Goal: Task Accomplishment & Management: Manage account settings

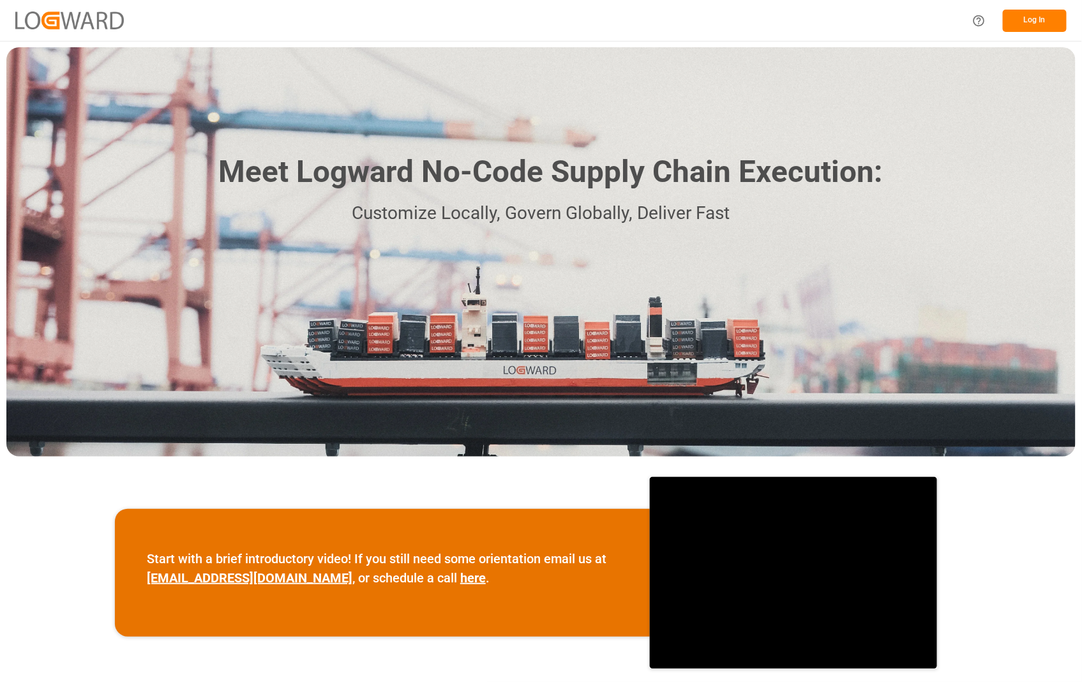
click at [1038, 24] on button "Log In" at bounding box center [1035, 21] width 64 height 22
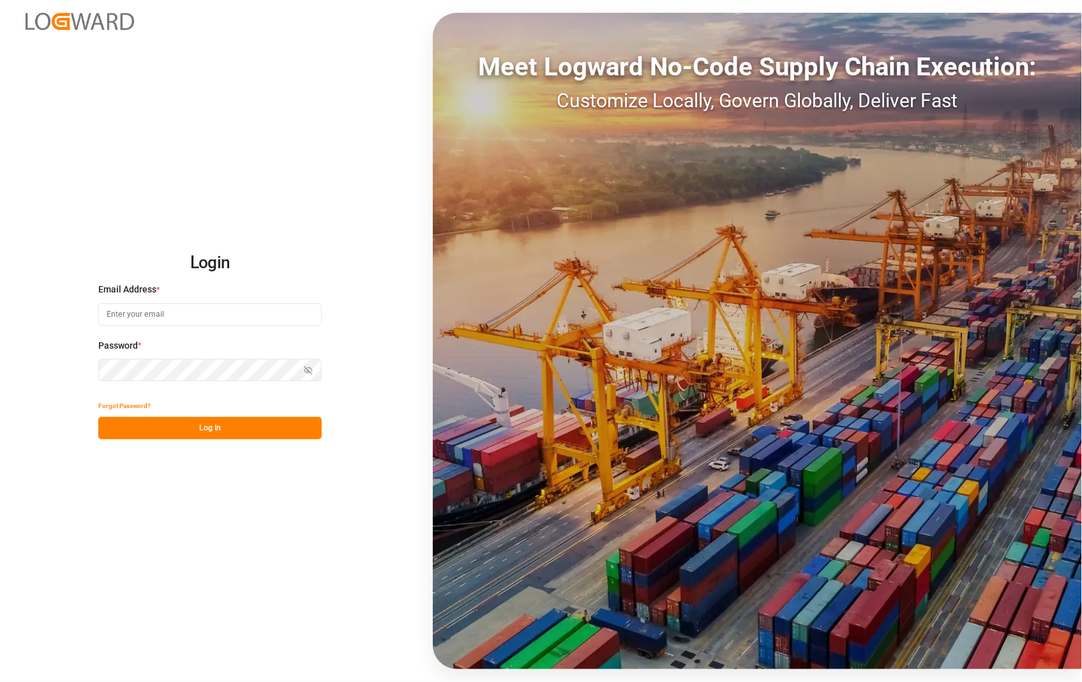
type input "[PERSON_NAME][EMAIL_ADDRESS][DOMAIN_NAME]"
click at [201, 424] on button "Log In" at bounding box center [209, 428] width 223 height 22
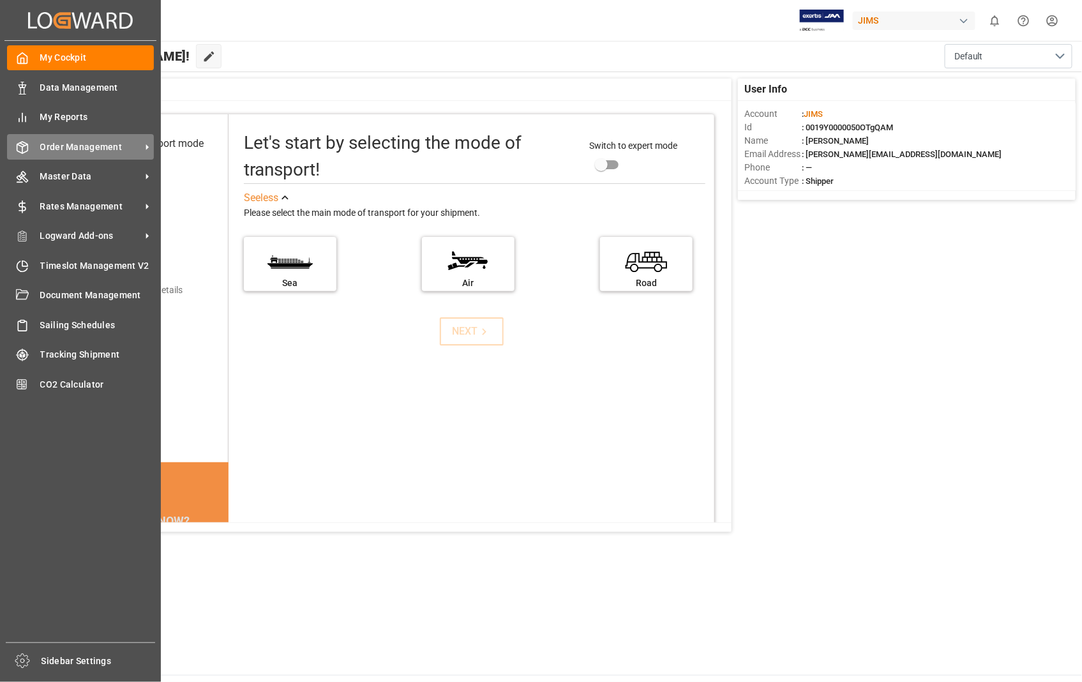
click at [93, 142] on span "Order Management" at bounding box center [90, 146] width 101 height 13
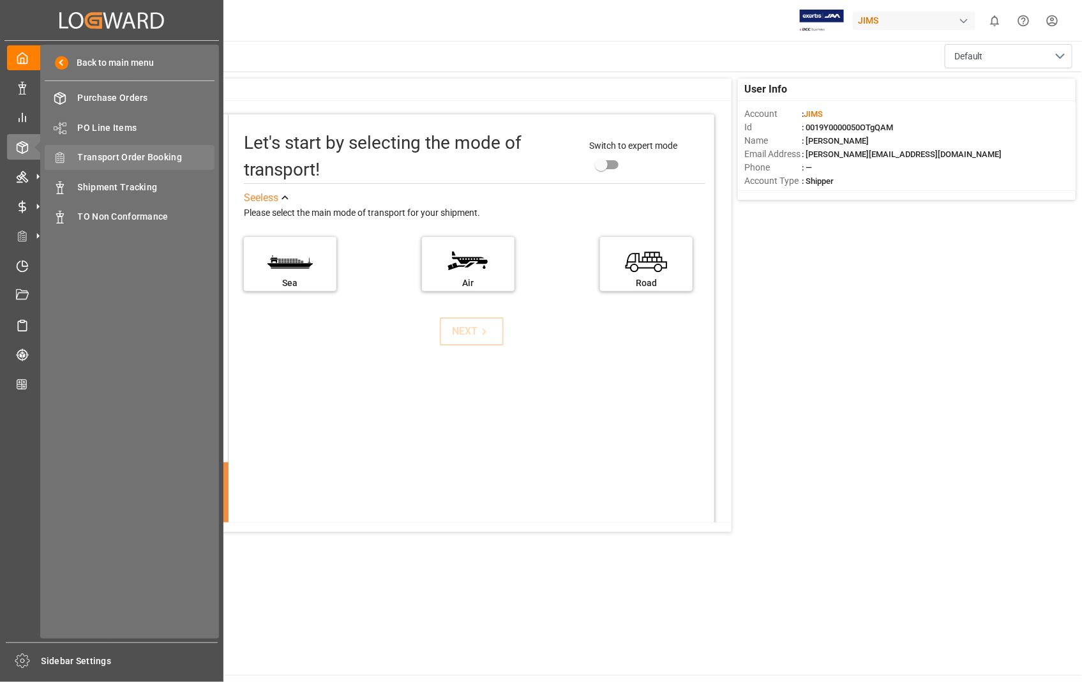
click at [134, 155] on span "Transport Order Booking" at bounding box center [146, 157] width 137 height 13
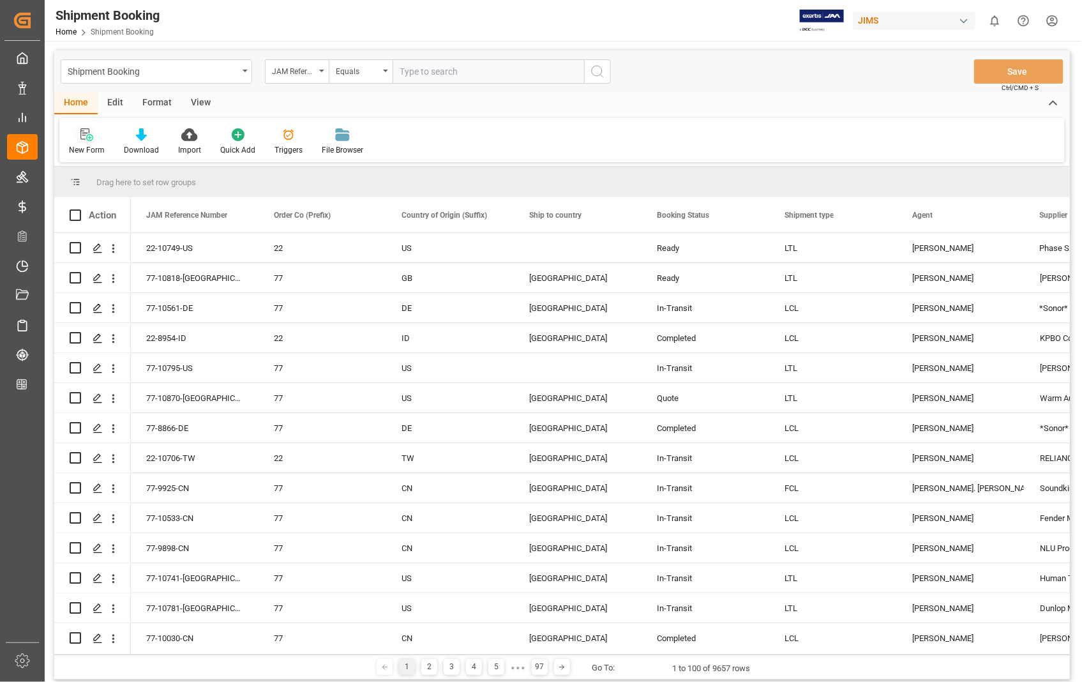
click at [89, 139] on icon at bounding box center [86, 134] width 13 height 13
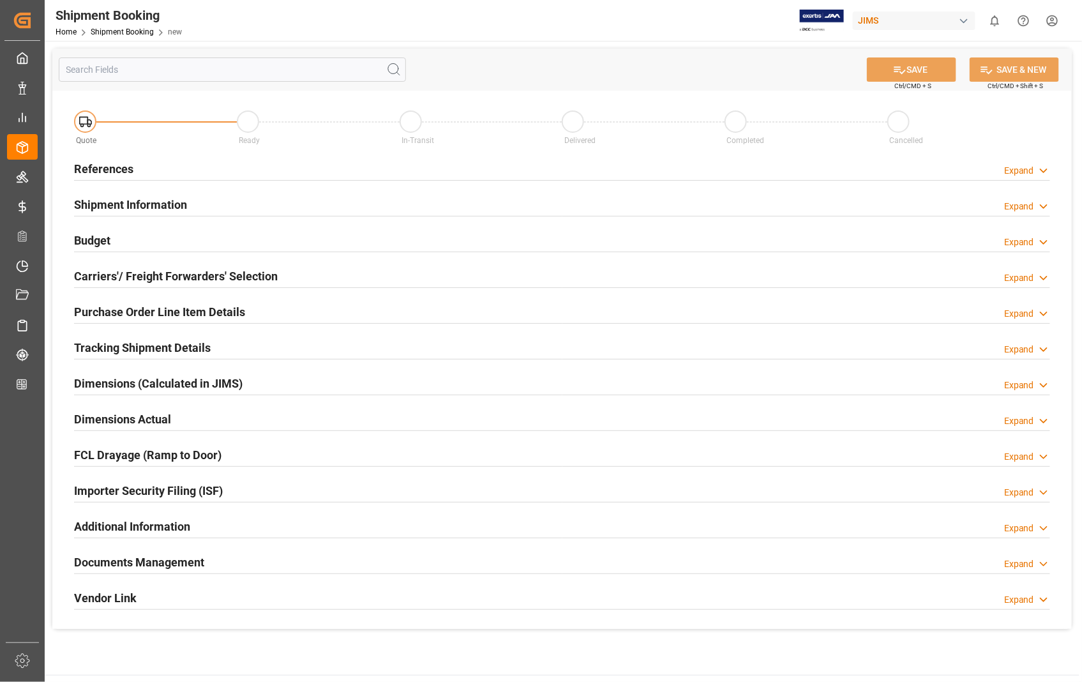
click at [106, 169] on h2 "References" at bounding box center [103, 168] width 59 height 17
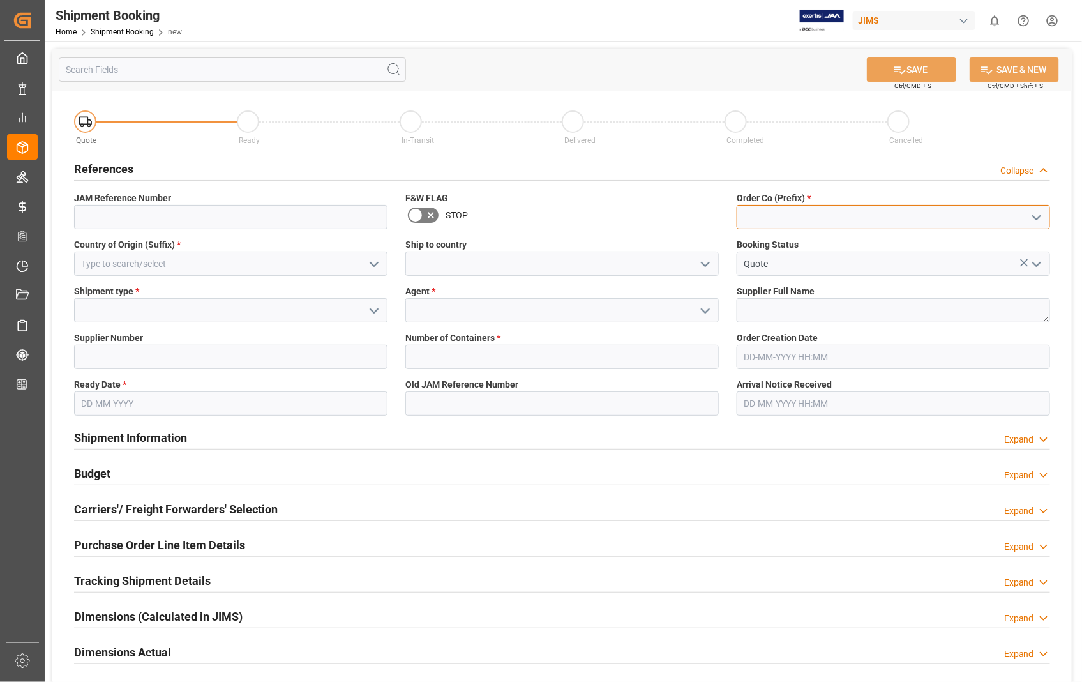
click at [768, 216] on input at bounding box center [893, 217] width 313 height 24
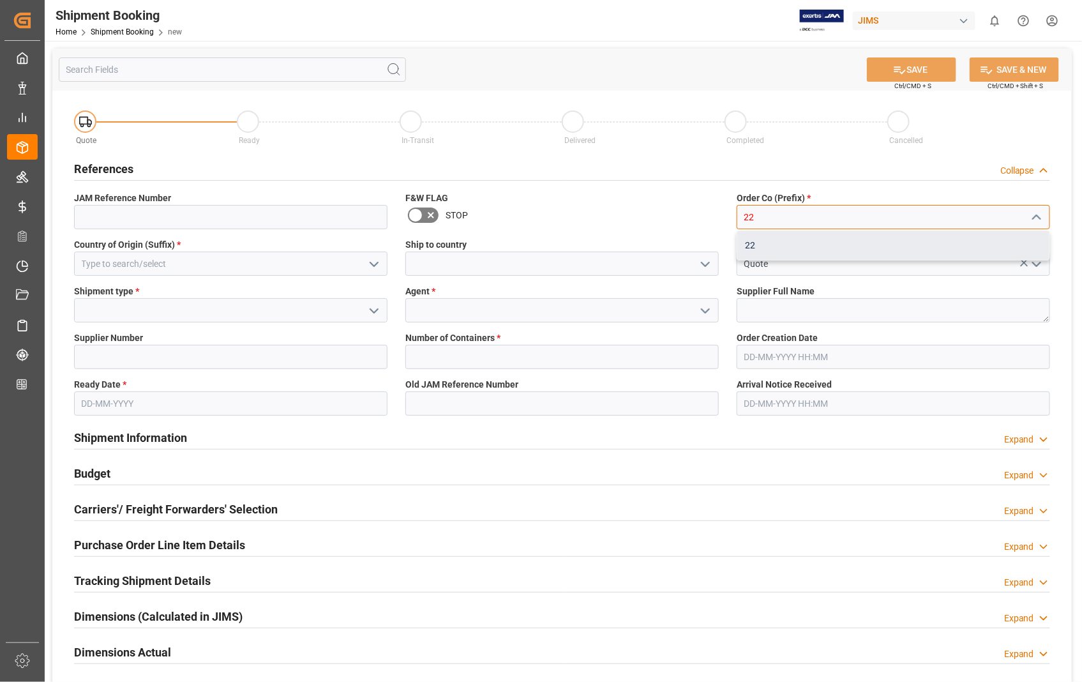
click at [751, 252] on div "22" at bounding box center [893, 245] width 312 height 29
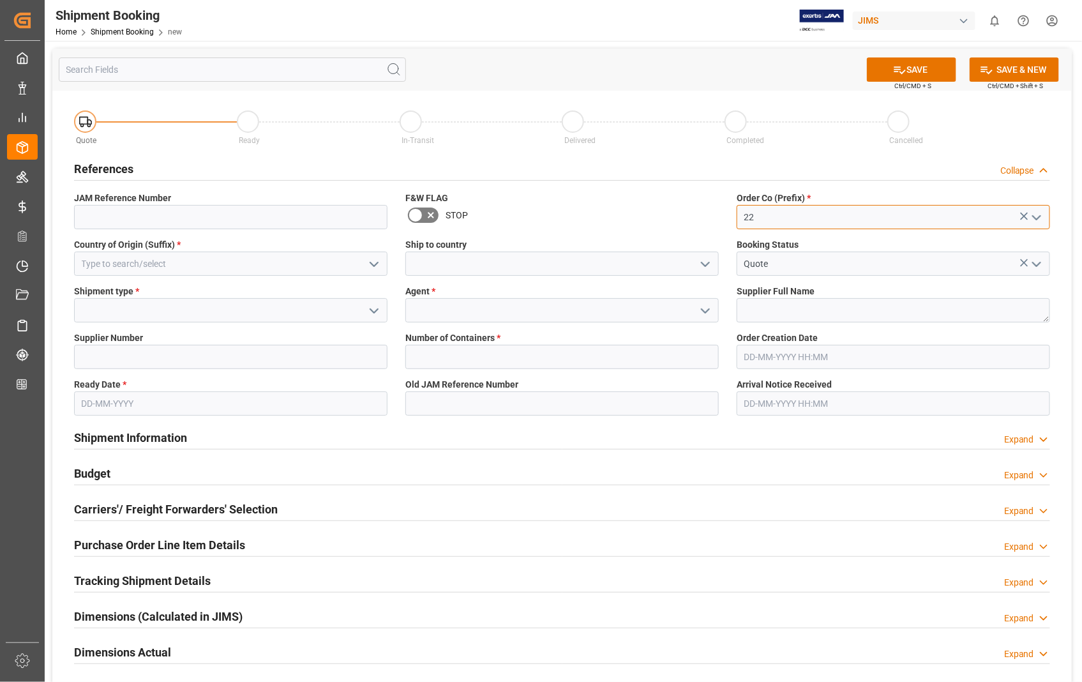
type input "22"
click at [155, 255] on input at bounding box center [230, 264] width 313 height 24
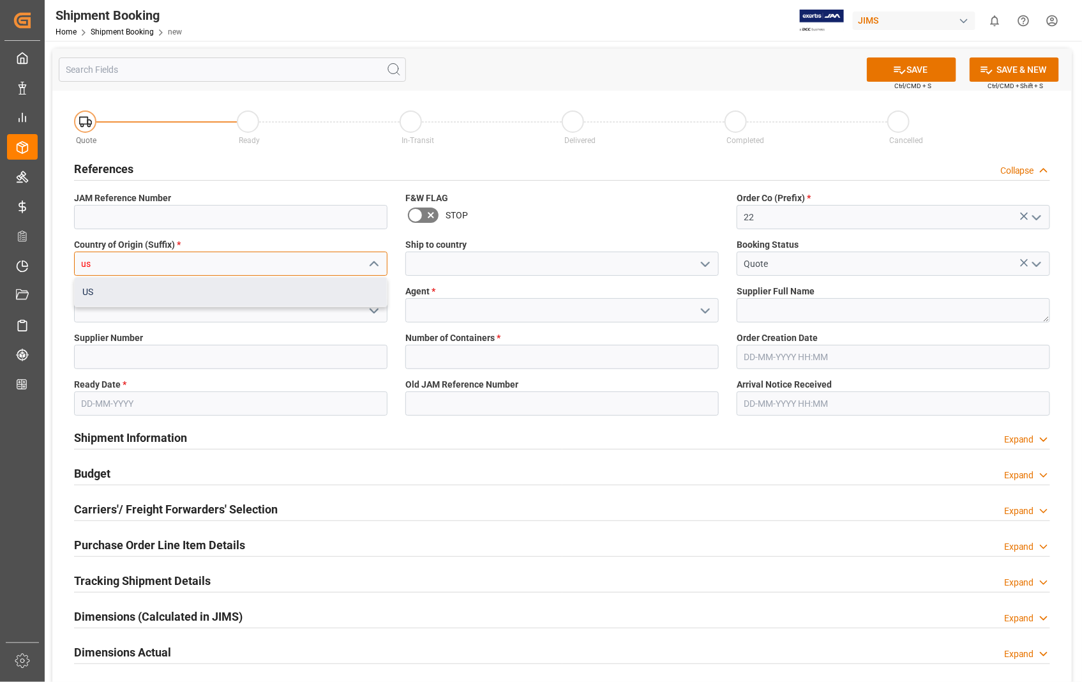
click at [83, 287] on div "US" at bounding box center [231, 292] width 312 height 29
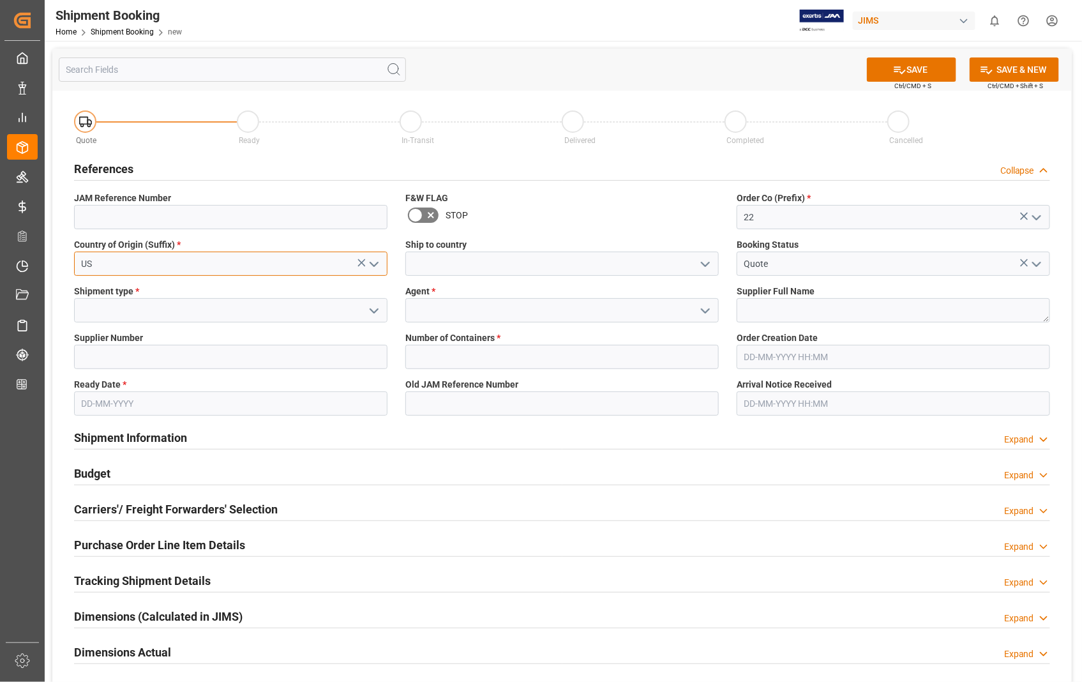
type input "US"
click at [456, 268] on input at bounding box center [561, 264] width 313 height 24
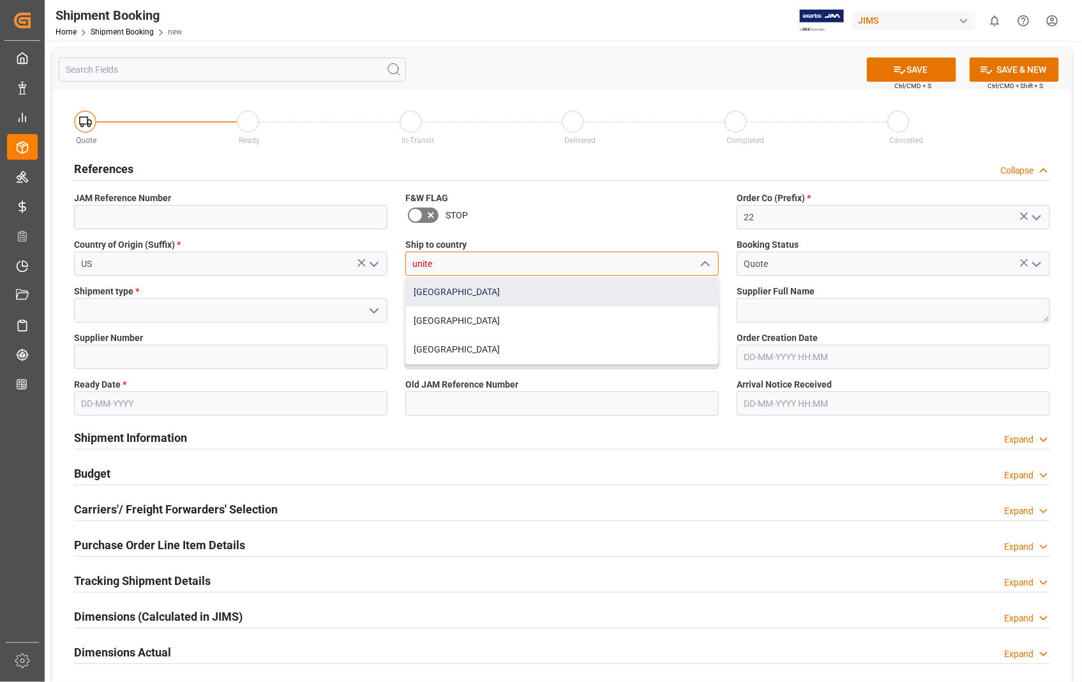
click at [415, 296] on div "[GEOGRAPHIC_DATA]" at bounding box center [562, 292] width 312 height 29
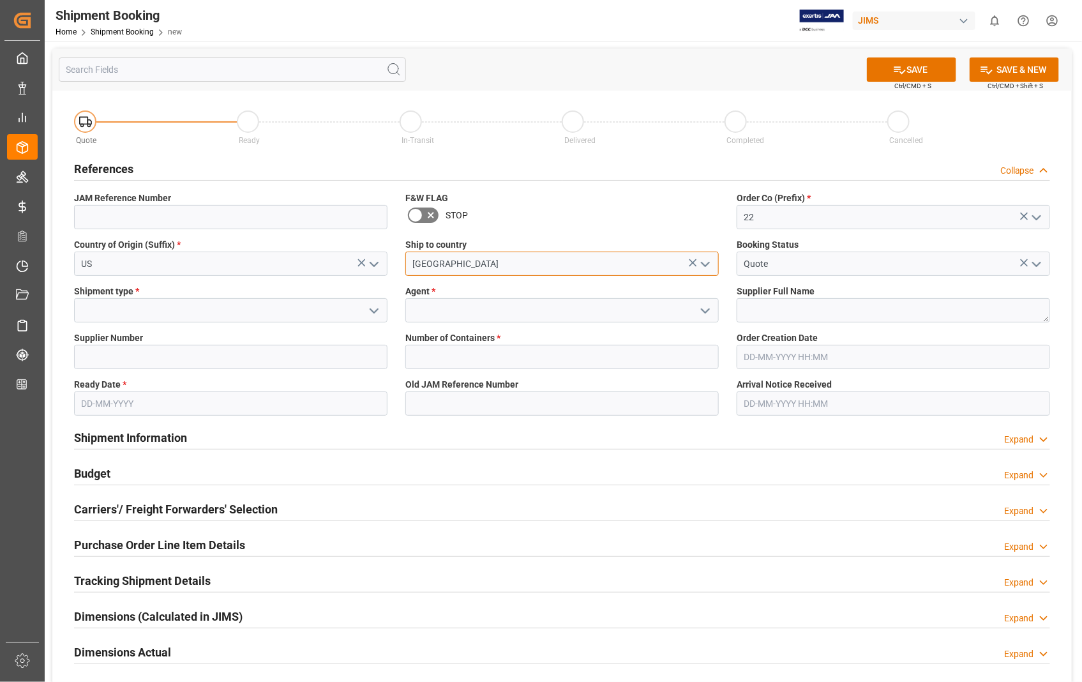
type input "[GEOGRAPHIC_DATA]"
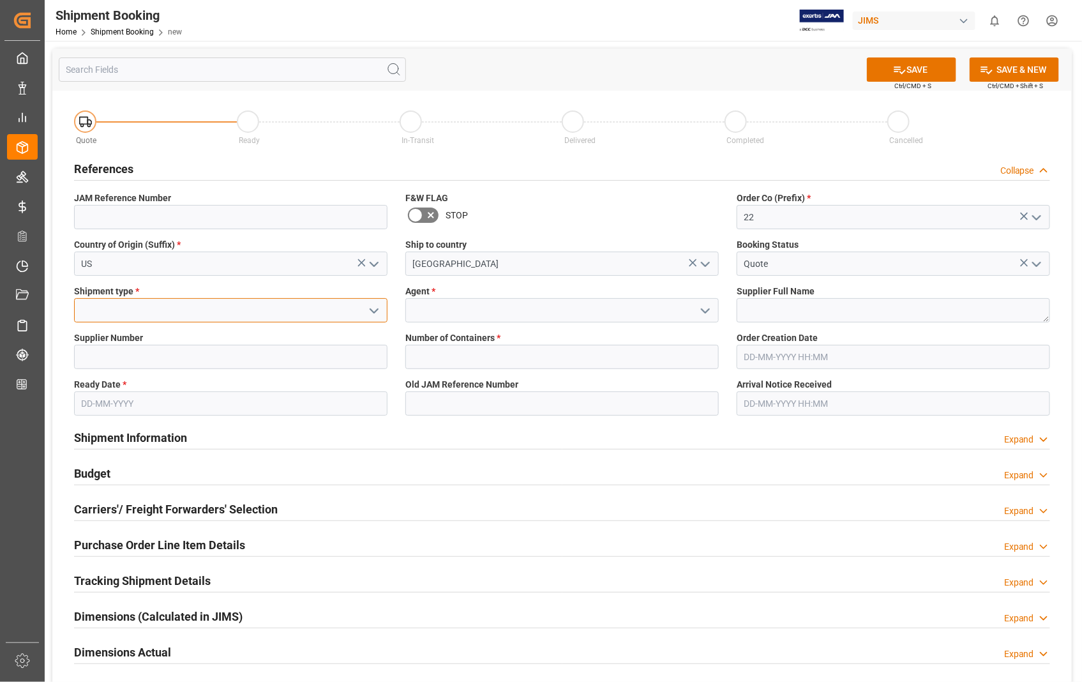
click at [181, 315] on input at bounding box center [230, 310] width 313 height 24
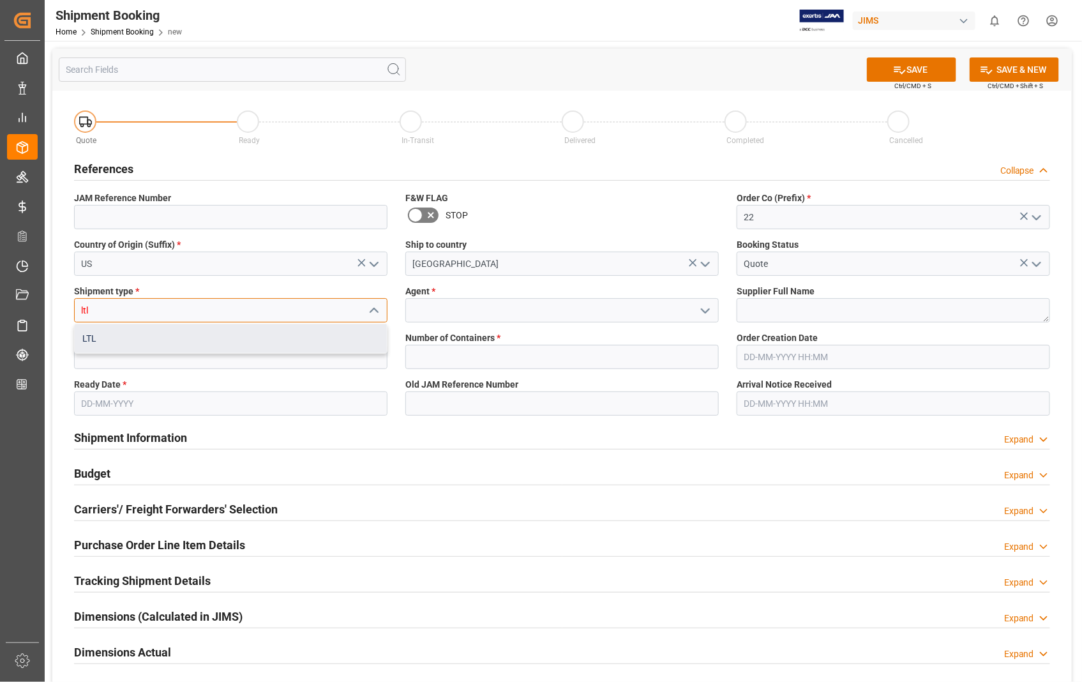
click at [87, 339] on div "LTL" at bounding box center [231, 338] width 312 height 29
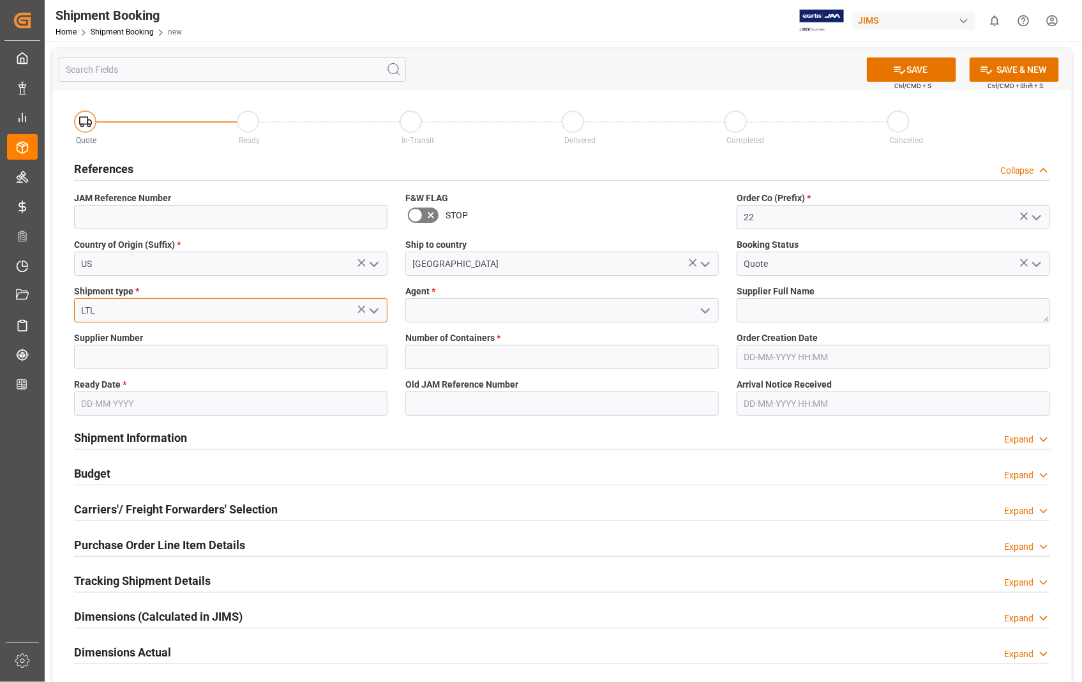
type input "LTL"
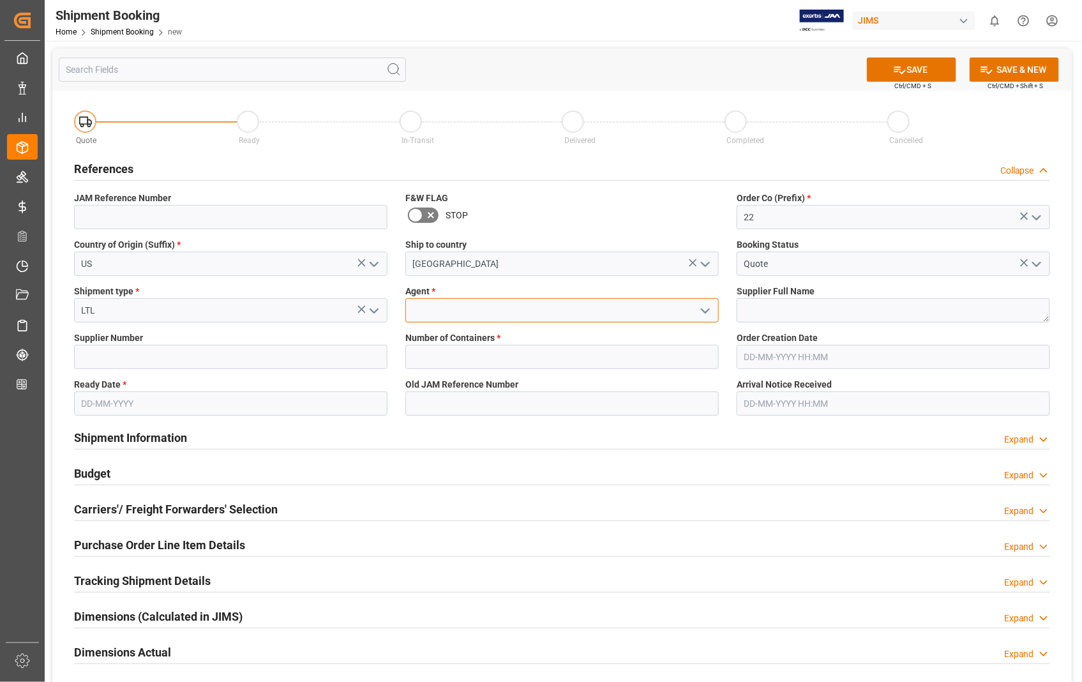
click at [442, 314] on input at bounding box center [561, 310] width 313 height 24
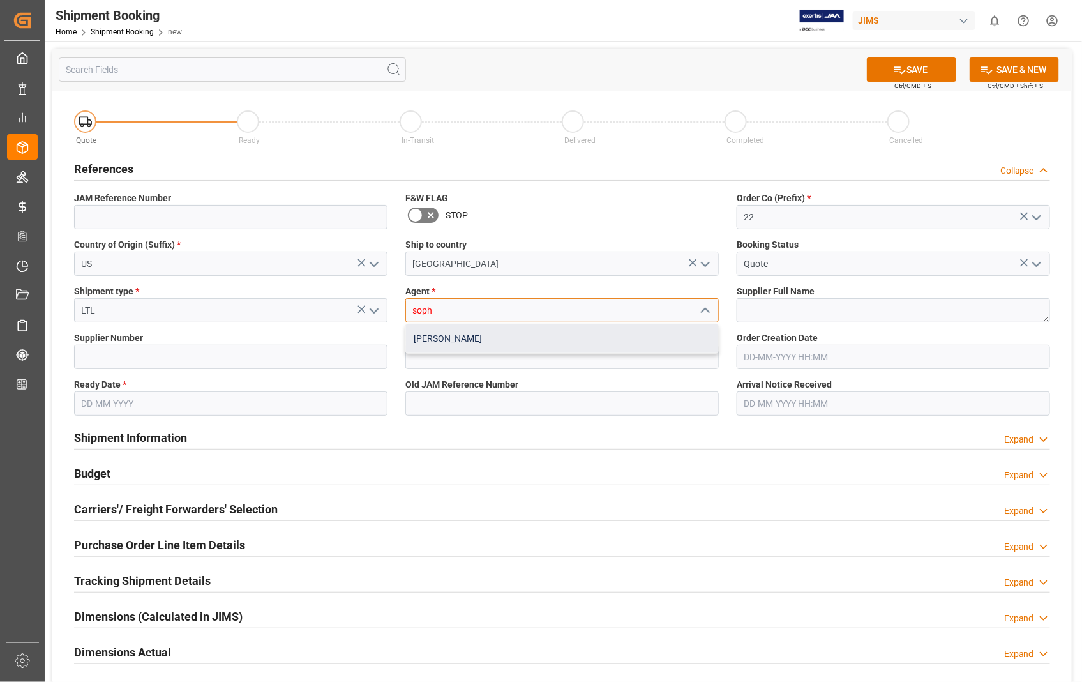
click at [449, 337] on div "[PERSON_NAME]" at bounding box center [562, 338] width 312 height 29
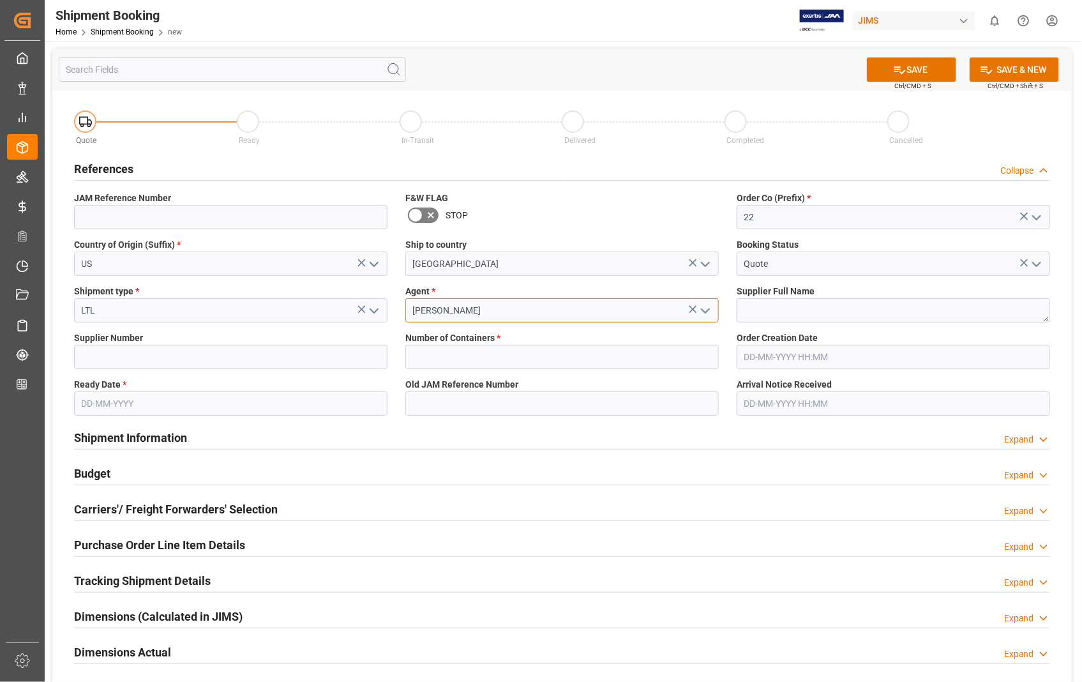
type input "[PERSON_NAME]"
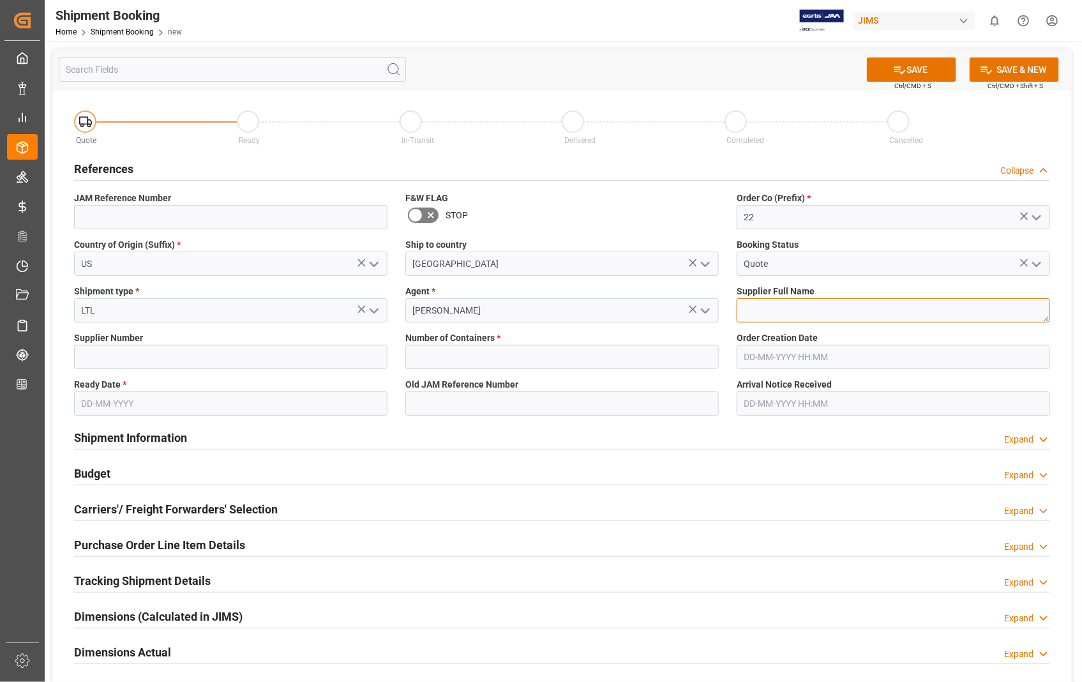
click at [757, 313] on textarea at bounding box center [893, 310] width 313 height 24
paste textarea "KHS AMERICA, INC"
type textarea "KHS AMERICA, INC"
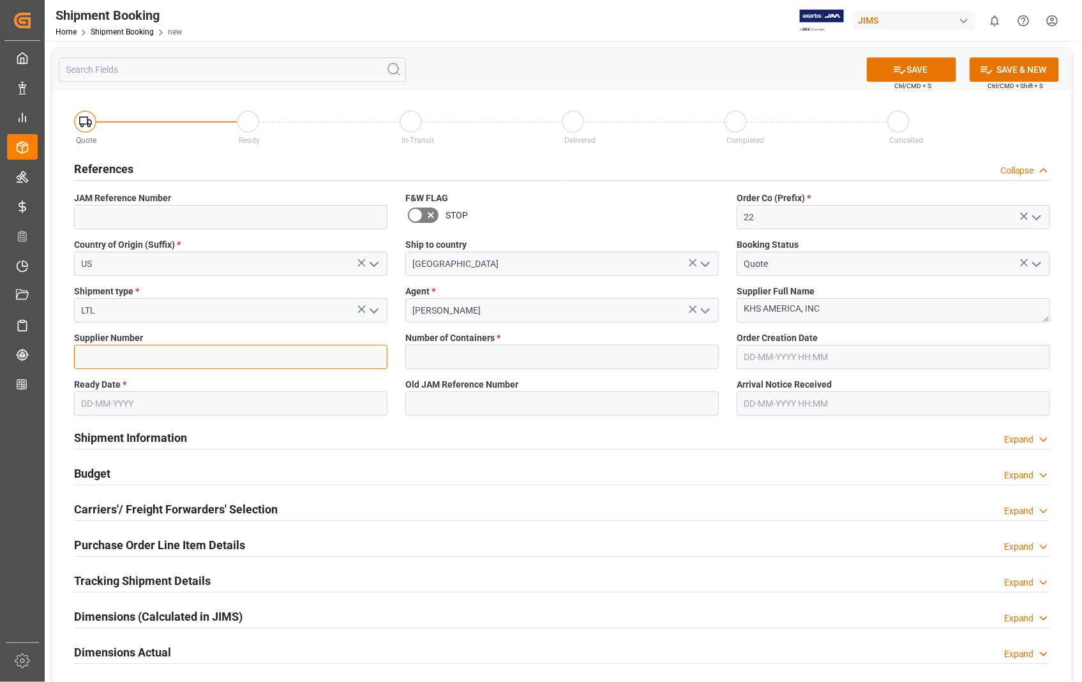
drag, startPoint x: 92, startPoint y: 354, endPoint x: 99, endPoint y: 334, distance: 21.0
click at [92, 354] on input at bounding box center [230, 357] width 313 height 24
type input "457672"
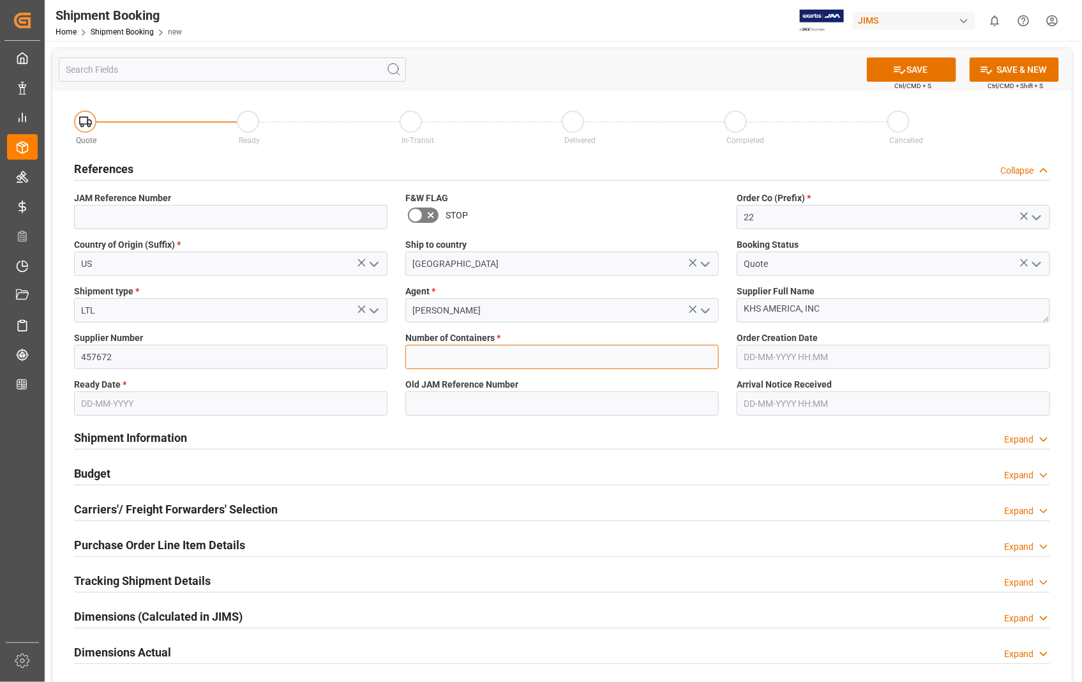
click at [500, 366] on input "text" at bounding box center [561, 357] width 313 height 24
type input "0"
type input "22-10784-[GEOGRAPHIC_DATA]"
type input "[DATE] 18:31"
type input "[DATE]"
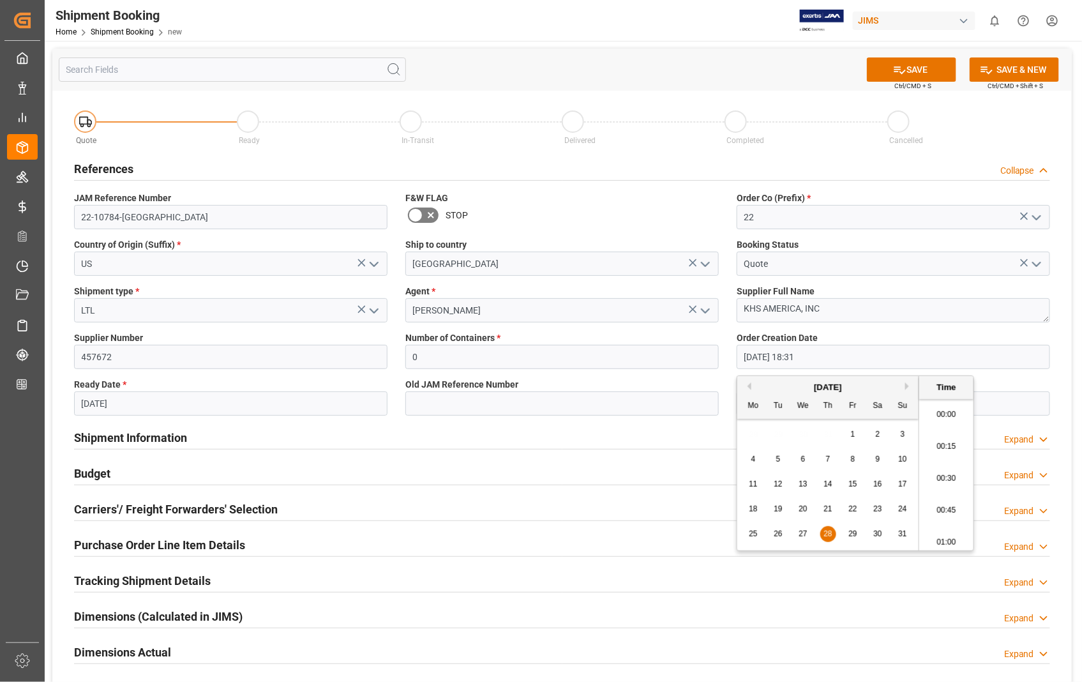
click at [844, 364] on input "[DATE] 18:31" at bounding box center [893, 357] width 313 height 24
drag, startPoint x: 820, startPoint y: 351, endPoint x: 741, endPoint y: 352, distance: 78.5
click at [741, 352] on input "[DATE] 18:31" at bounding box center [893, 357] width 313 height 24
type input "[DATE] 00:00"
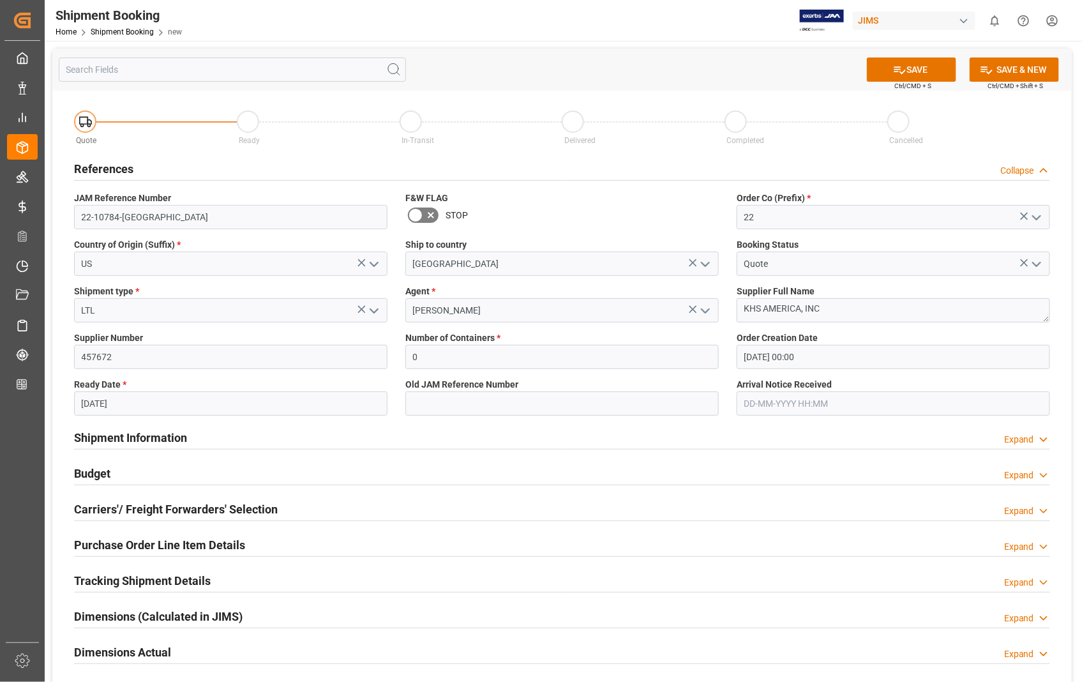
click at [566, 384] on label "Old JAM Reference Number" at bounding box center [561, 384] width 313 height 13
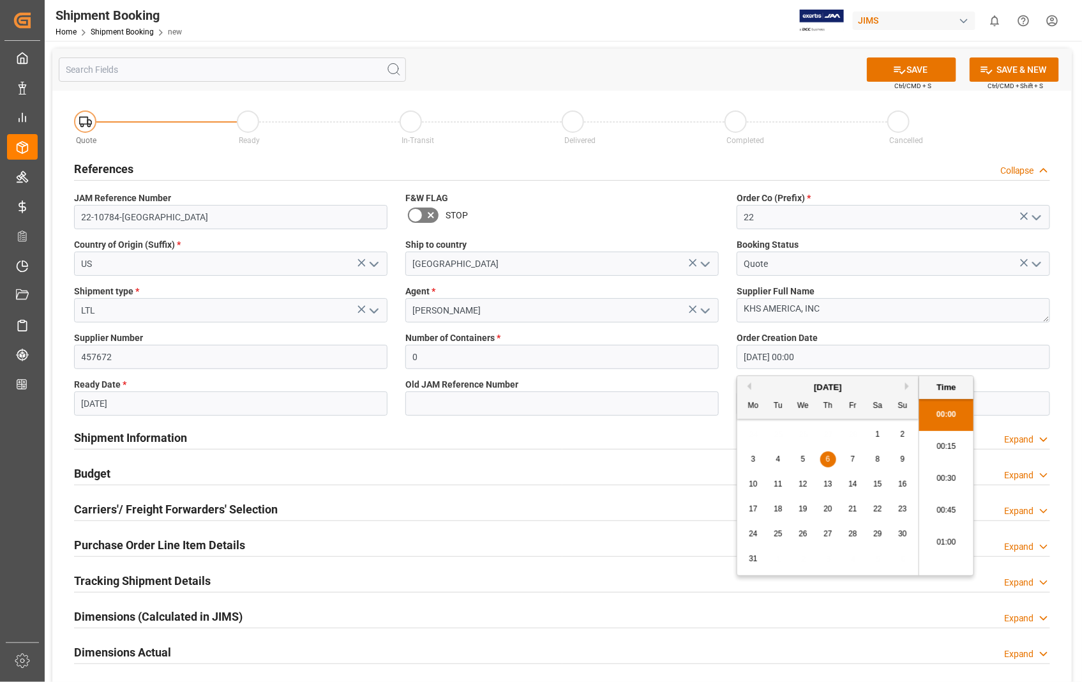
click at [812, 356] on input "[DATE] 00:00" at bounding box center [893, 357] width 313 height 24
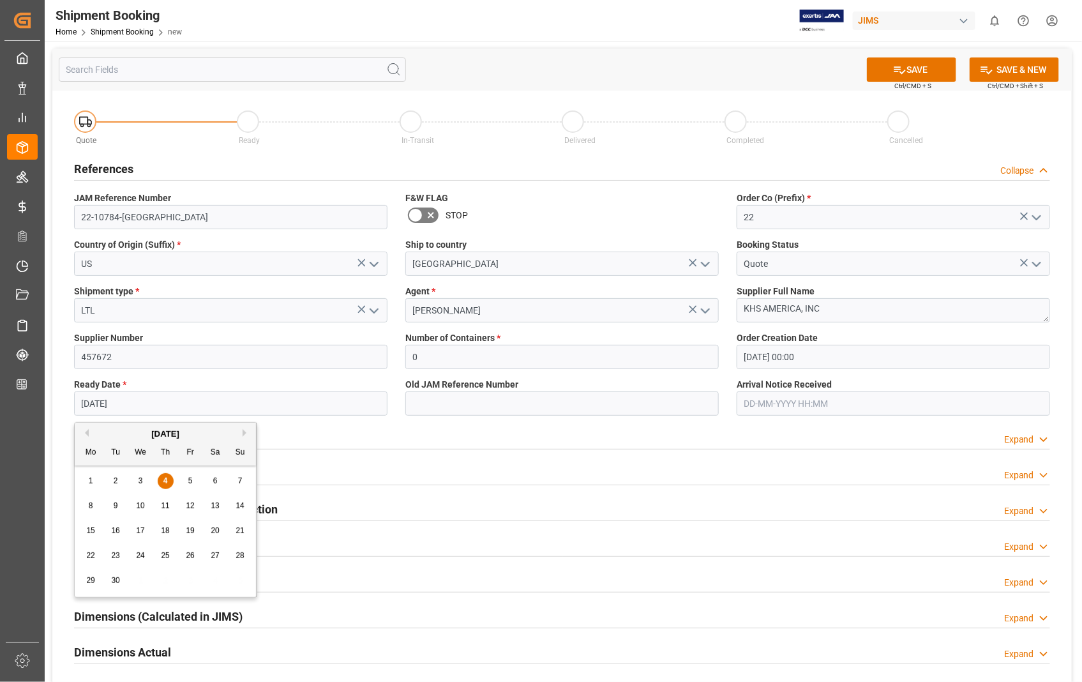
click at [170, 407] on input "[DATE]" at bounding box center [230, 403] width 313 height 24
click at [140, 481] on span "3" at bounding box center [141, 480] width 4 height 9
type input "[DATE]"
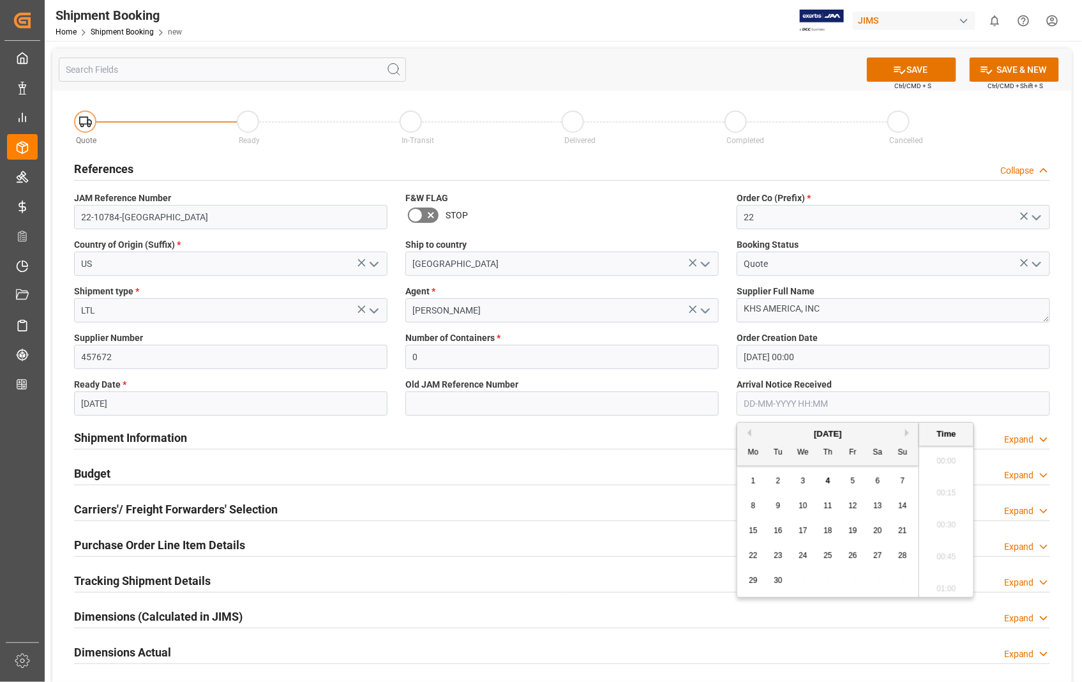
scroll to position [1057, 0]
click at [866, 405] on input "text" at bounding box center [893, 403] width 313 height 24
click at [827, 482] on span "4" at bounding box center [828, 480] width 4 height 9
type input "[DATE] 00:00"
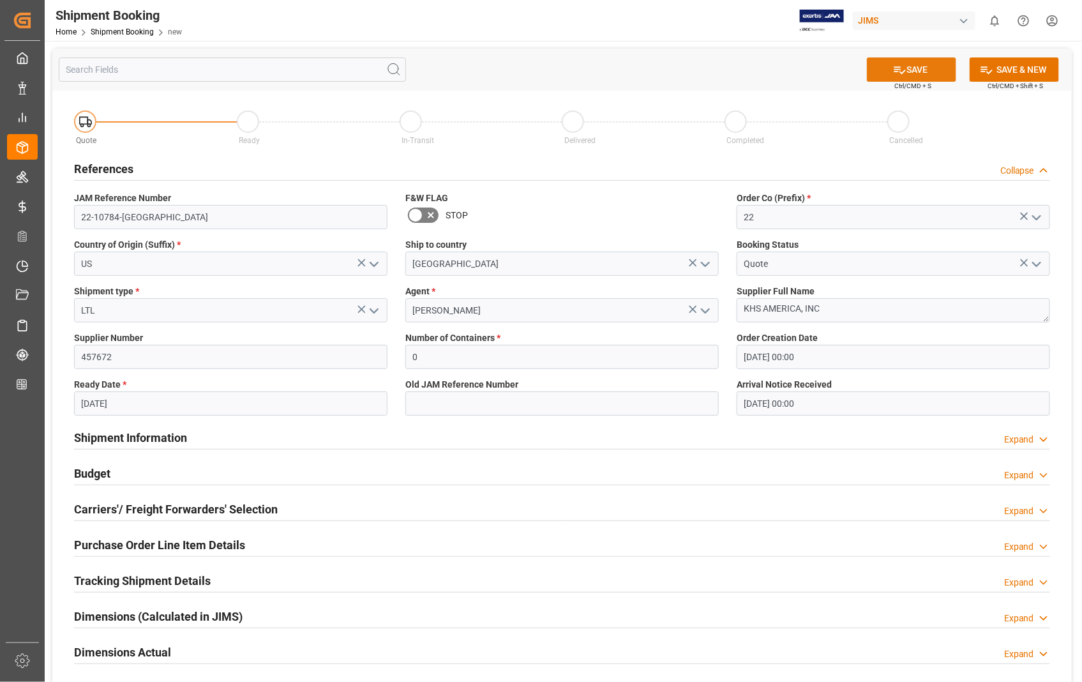
click at [916, 74] on button "SAVE" at bounding box center [911, 69] width 89 height 24
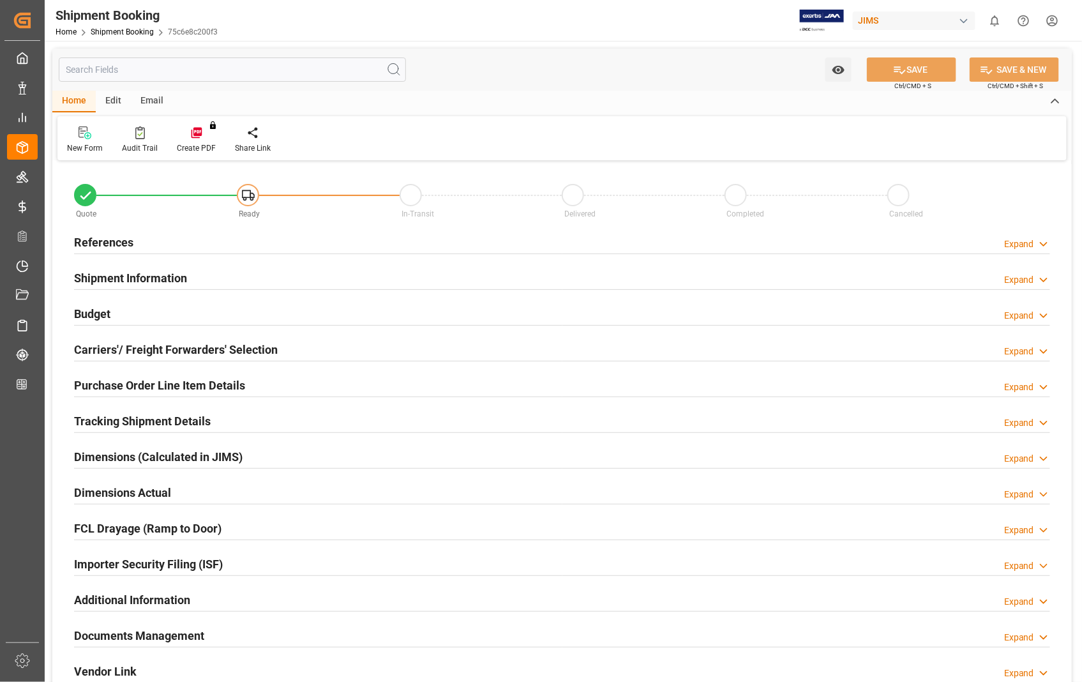
type input "0"
type input "[DATE] 00:00"
type input "[DATE]"
type input "[DATE] 00:00"
click at [105, 249] on h2 "References" at bounding box center [103, 242] width 59 height 17
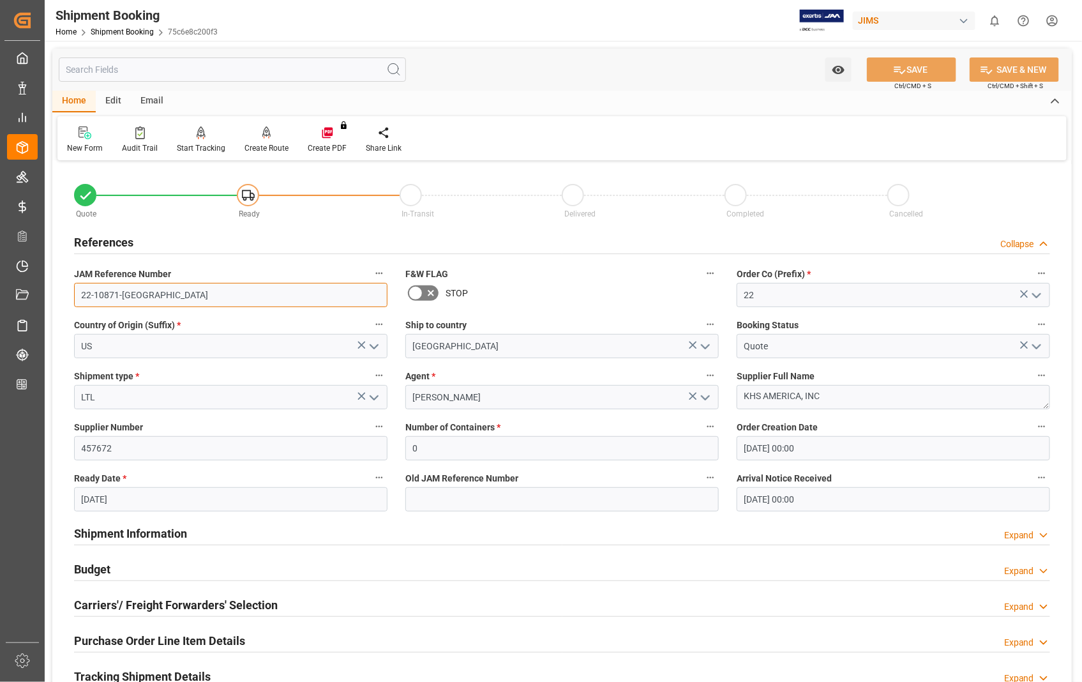
drag, startPoint x: 147, startPoint y: 294, endPoint x: 84, endPoint y: 301, distance: 63.6
click at [84, 301] on input "22-10871-US" at bounding box center [230, 295] width 313 height 24
click at [151, 604] on h2 "Carriers'/ Freight Forwarders' Selection" at bounding box center [176, 604] width 204 height 17
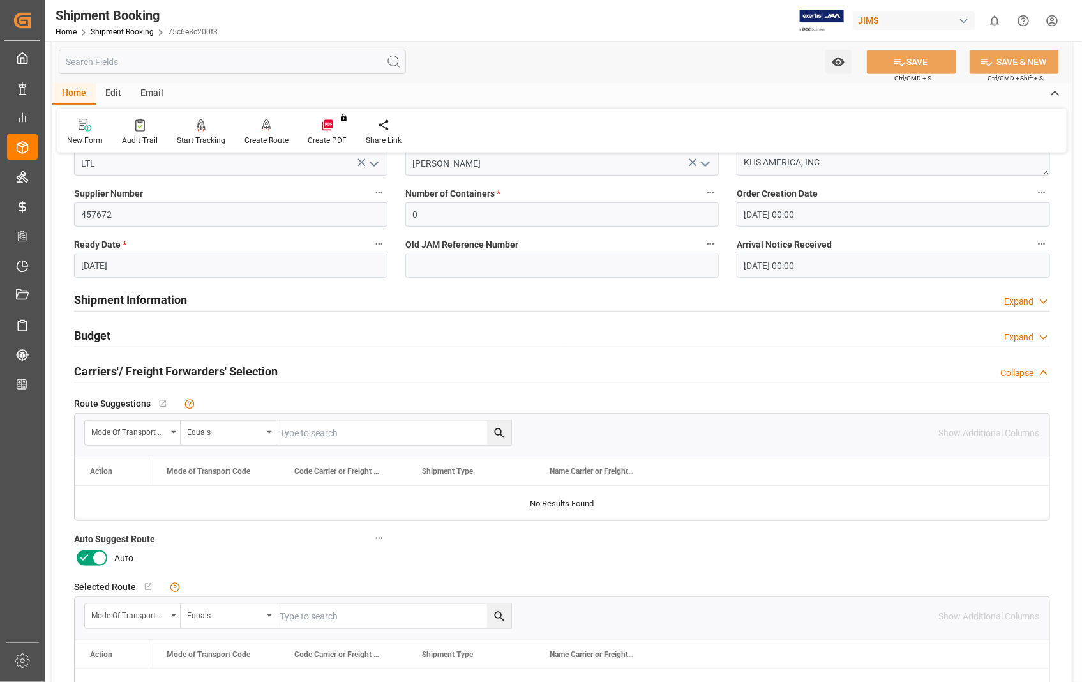
scroll to position [354, 0]
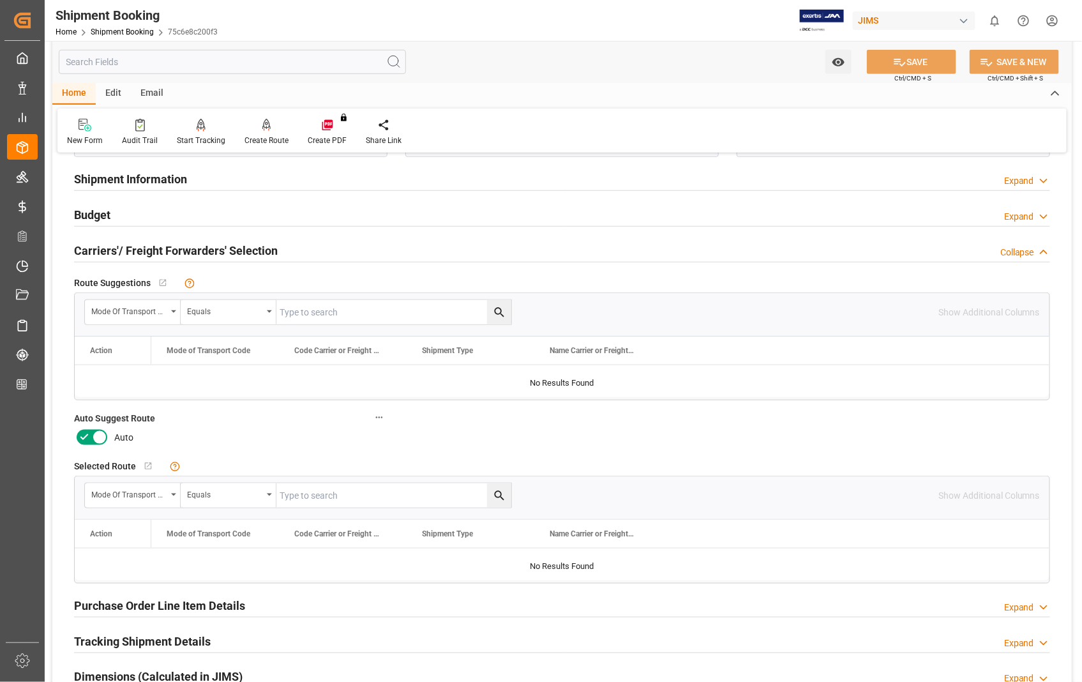
click at [101, 432] on icon at bounding box center [99, 437] width 15 height 15
click at [0, 0] on input "checkbox" at bounding box center [0, 0] width 0 height 0
click at [912, 64] on button "SAVE" at bounding box center [911, 62] width 89 height 24
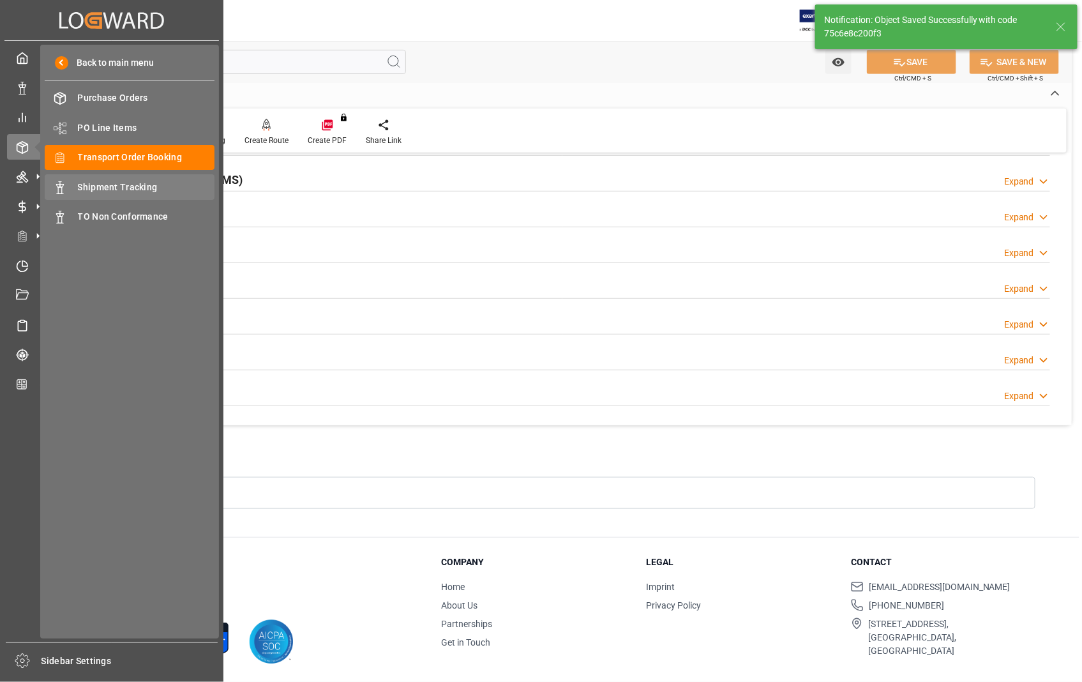
scroll to position [99, 0]
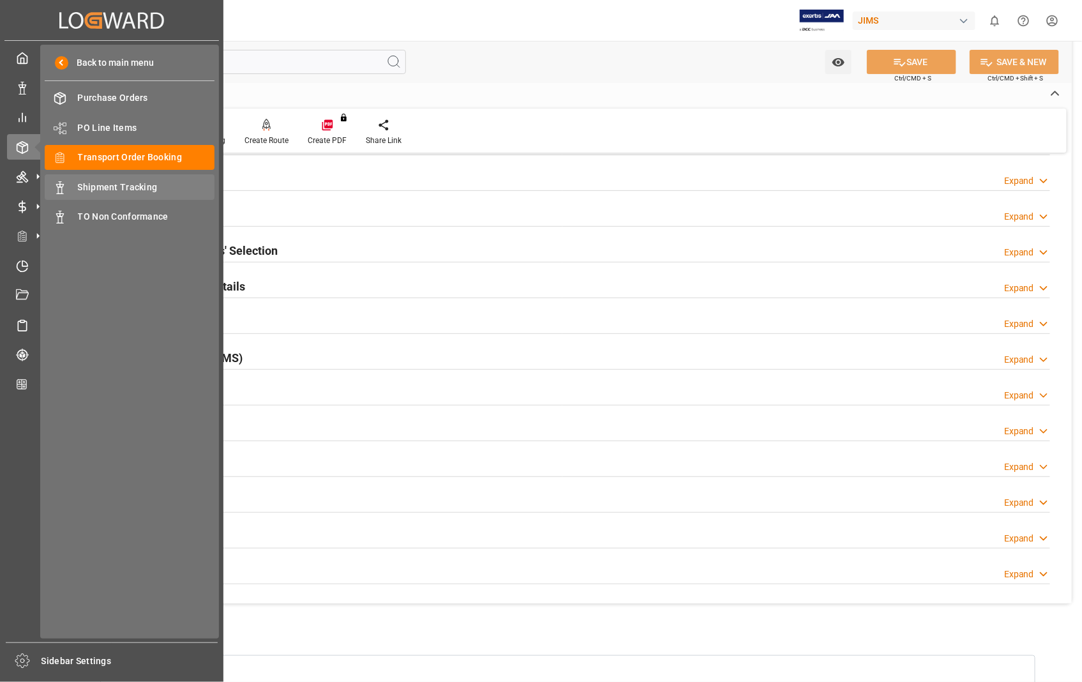
click at [123, 181] on span "Shipment Tracking" at bounding box center [146, 187] width 137 height 13
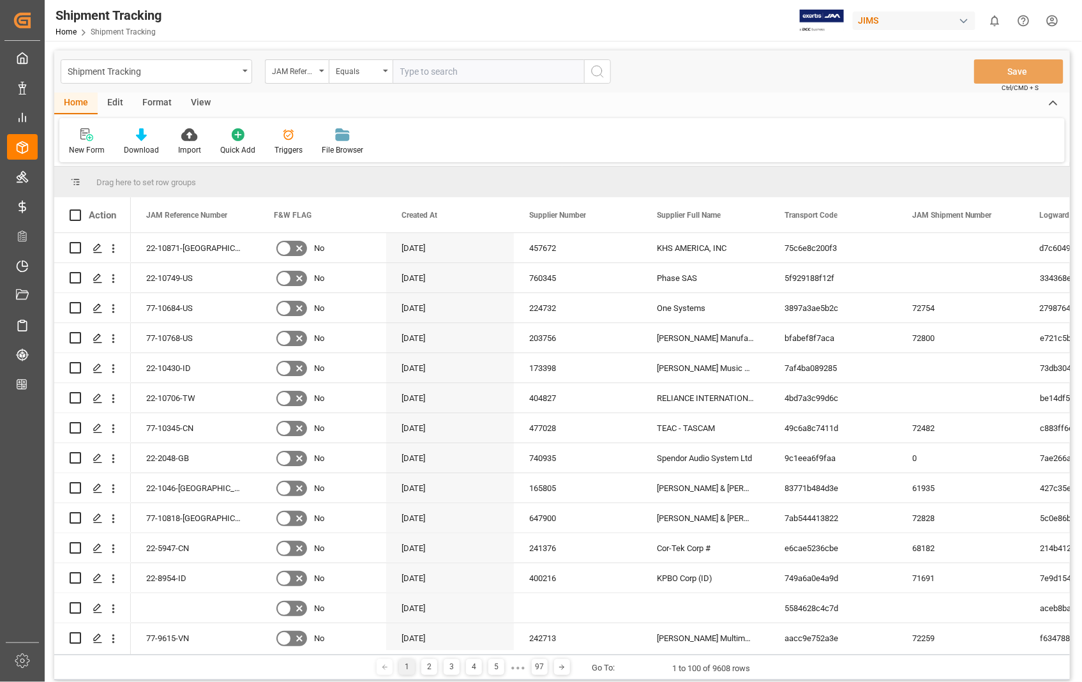
click at [483, 71] on input "text" at bounding box center [488, 71] width 191 height 24
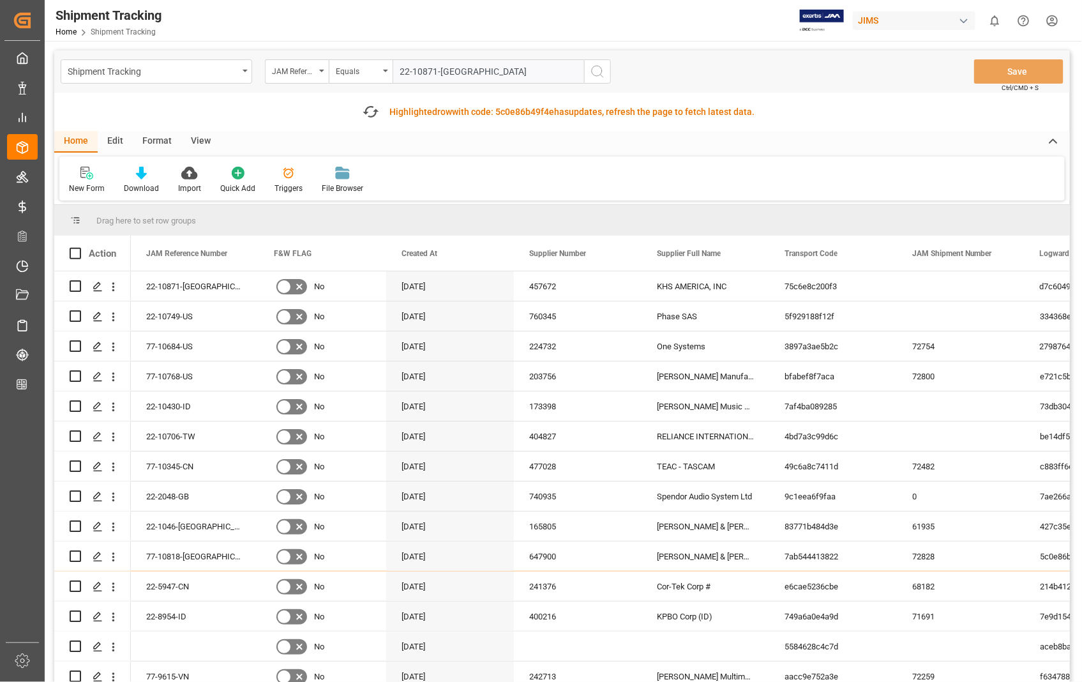
type input "22-10871-US"
click at [601, 67] on icon "search button" at bounding box center [597, 71] width 15 height 15
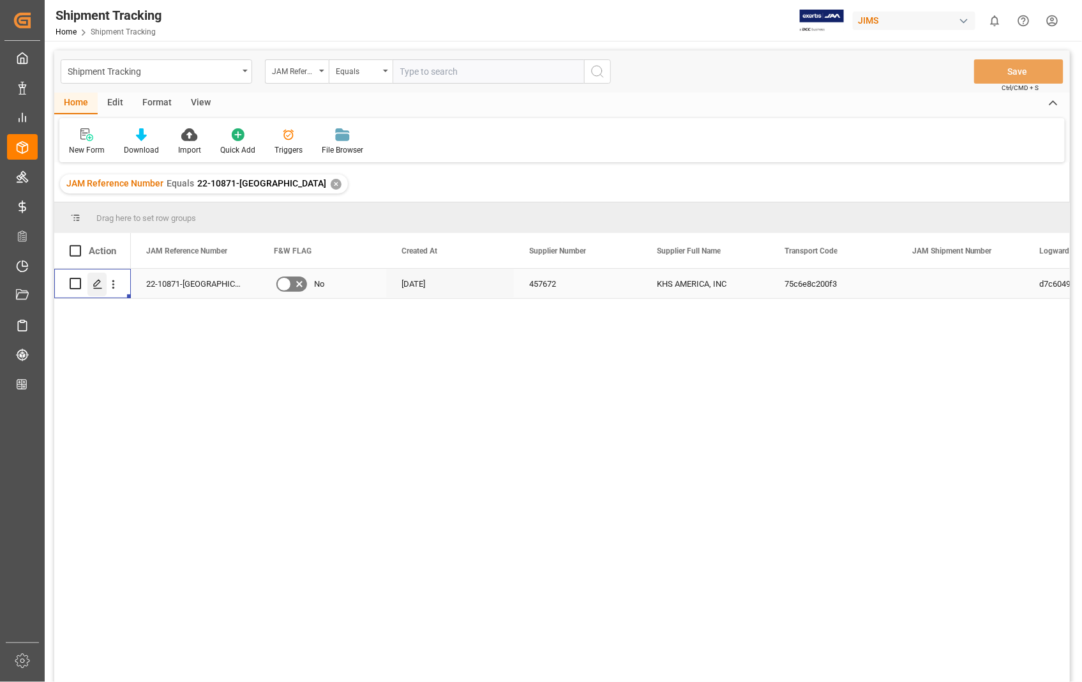
click at [101, 282] on icon "Press SPACE to select this row." at bounding box center [98, 284] width 10 height 10
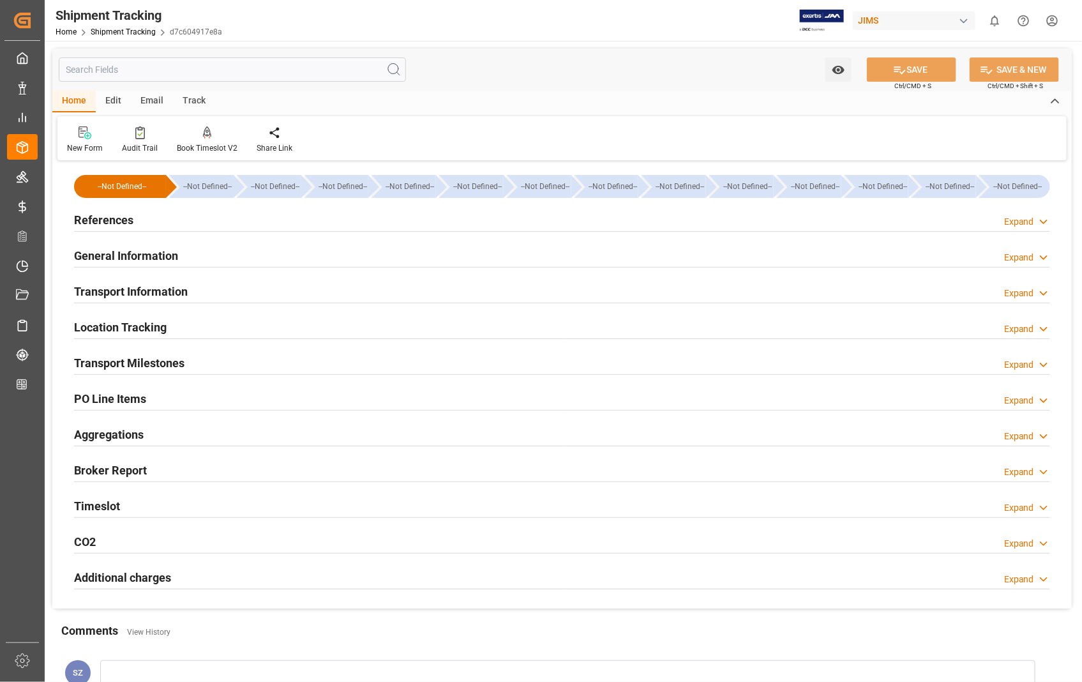
type input "[DATE]"
click at [98, 222] on h2 "References" at bounding box center [103, 219] width 59 height 17
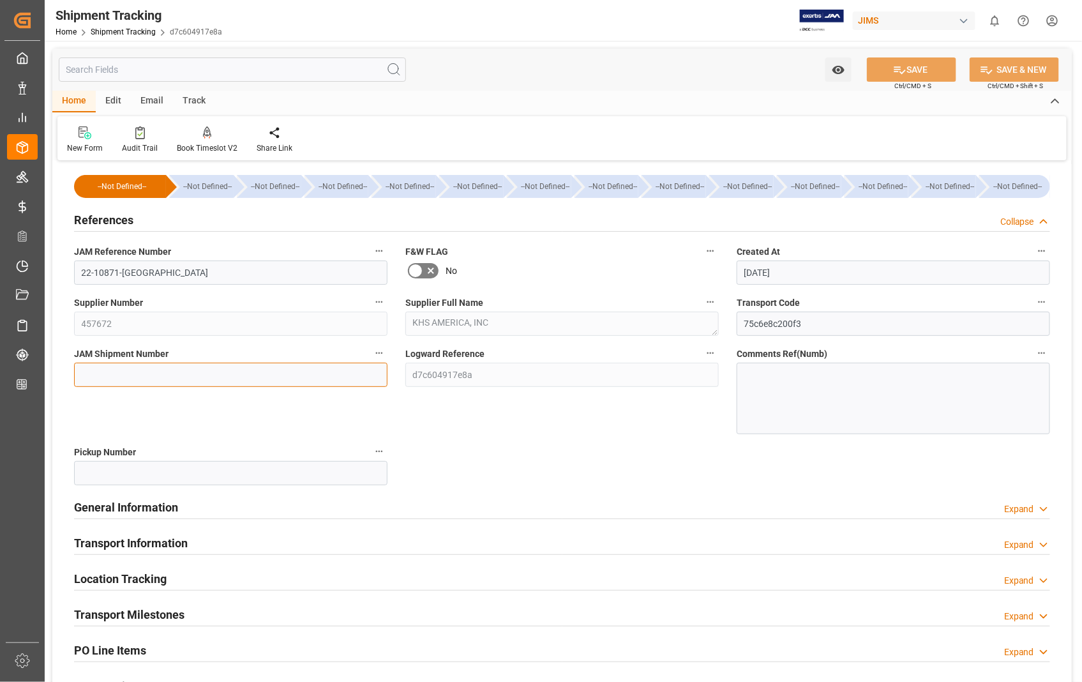
click at [214, 377] on input at bounding box center [230, 375] width 313 height 24
paste input "72868"
type input "72868"
click at [924, 69] on button "SAVE" at bounding box center [911, 69] width 89 height 24
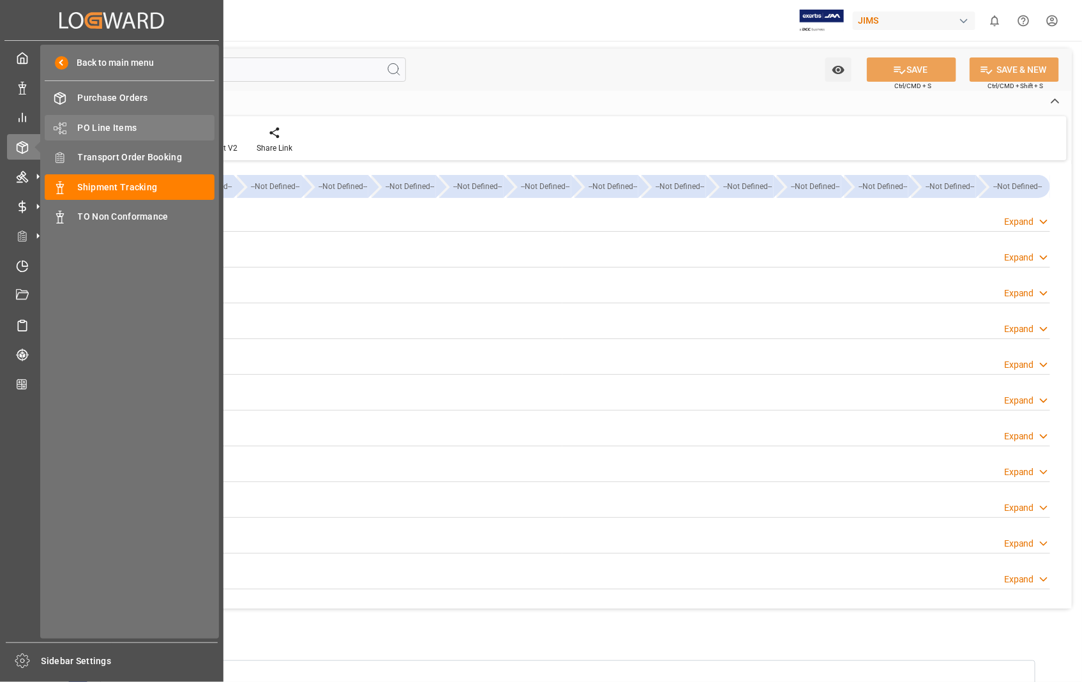
click at [133, 126] on span "PO Line Items" at bounding box center [146, 127] width 137 height 13
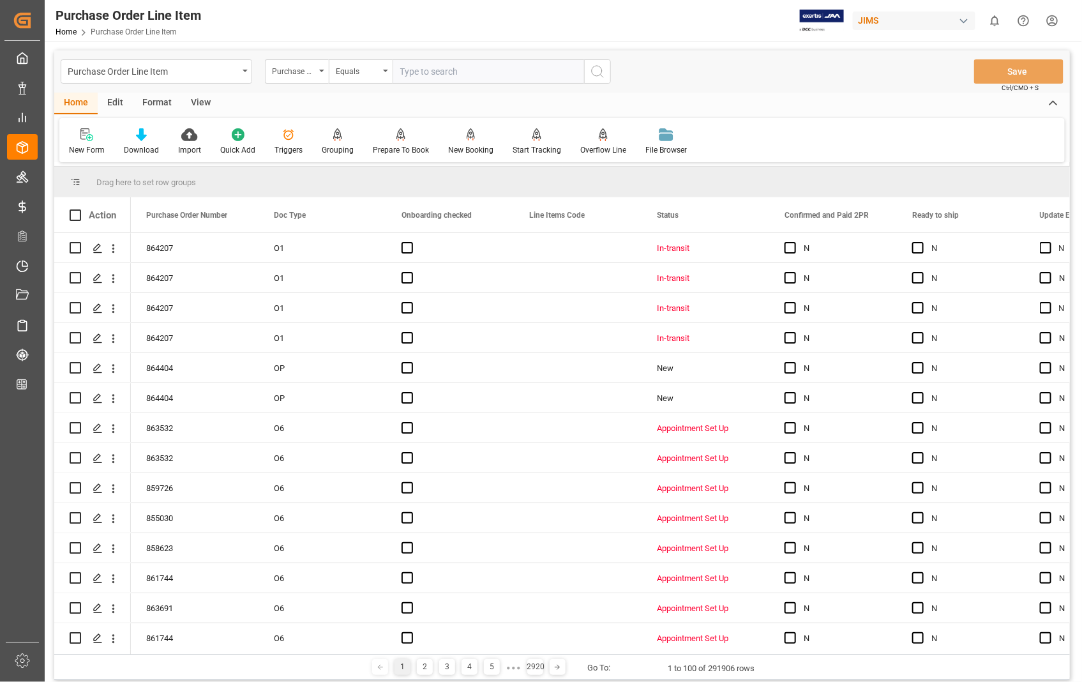
click at [477, 69] on input "text" at bounding box center [488, 71] width 191 height 24
type input "838196"
click at [599, 66] on icon "search button" at bounding box center [597, 71] width 15 height 15
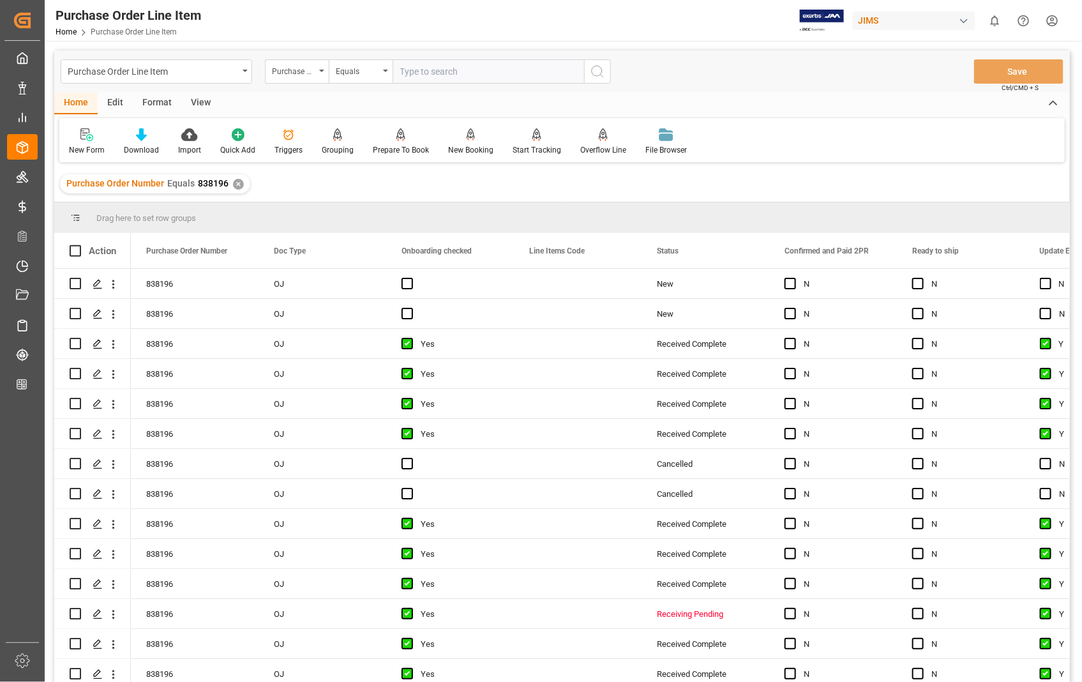
click at [196, 98] on div "View" at bounding box center [200, 104] width 39 height 22
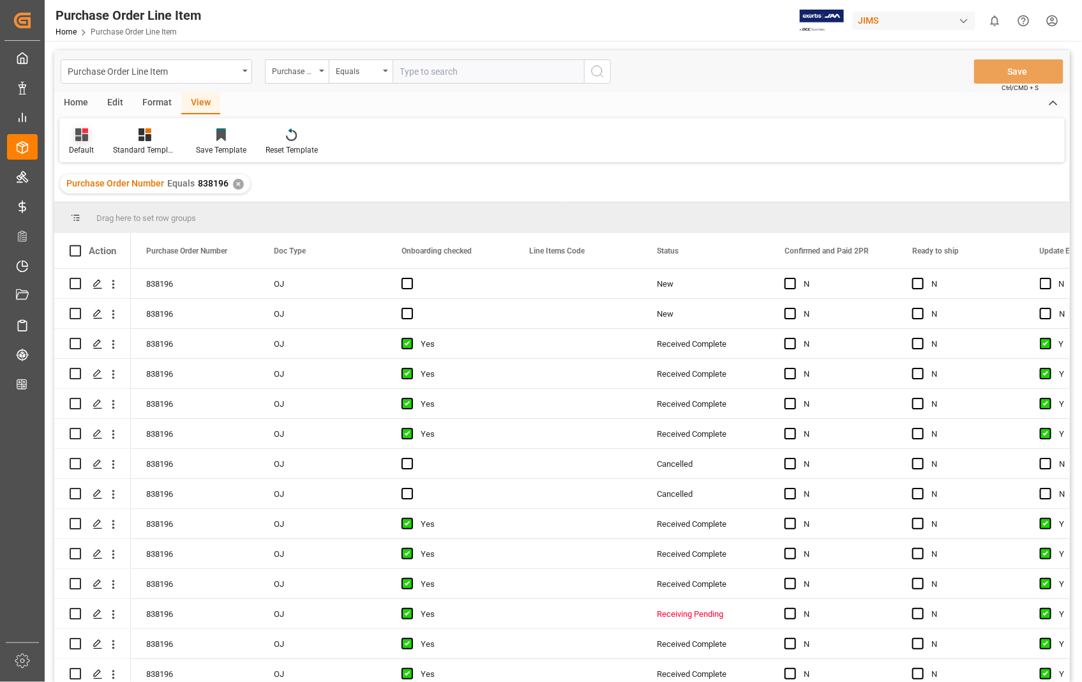
click at [72, 131] on div at bounding box center [81, 134] width 25 height 13
click at [103, 207] on div "Sophia setting." at bounding box center [131, 206] width 112 height 13
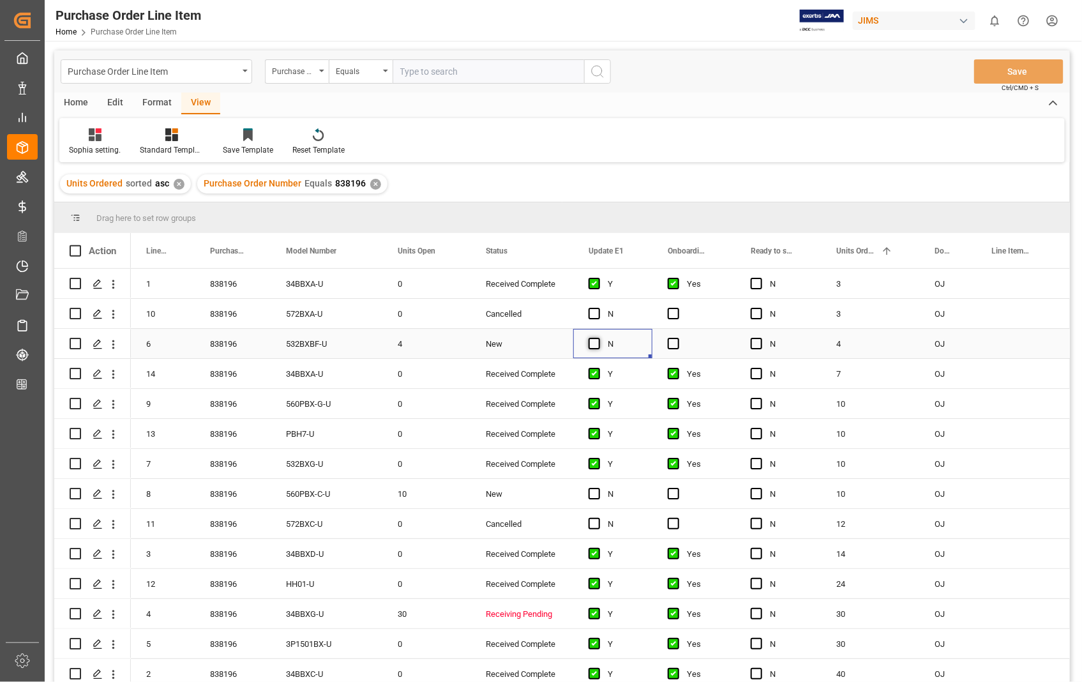
click at [596, 340] on span "Press SPACE to select this row." at bounding box center [594, 343] width 11 height 11
click at [598, 338] on input "Press SPACE to select this row." at bounding box center [598, 338] width 0 height 0
click at [678, 336] on div "Press SPACE to select this row." at bounding box center [693, 343] width 83 height 29
click at [671, 342] on span "Press SPACE to select this row." at bounding box center [673, 343] width 11 height 11
click at [677, 338] on input "Press SPACE to select this row." at bounding box center [677, 338] width 0 height 0
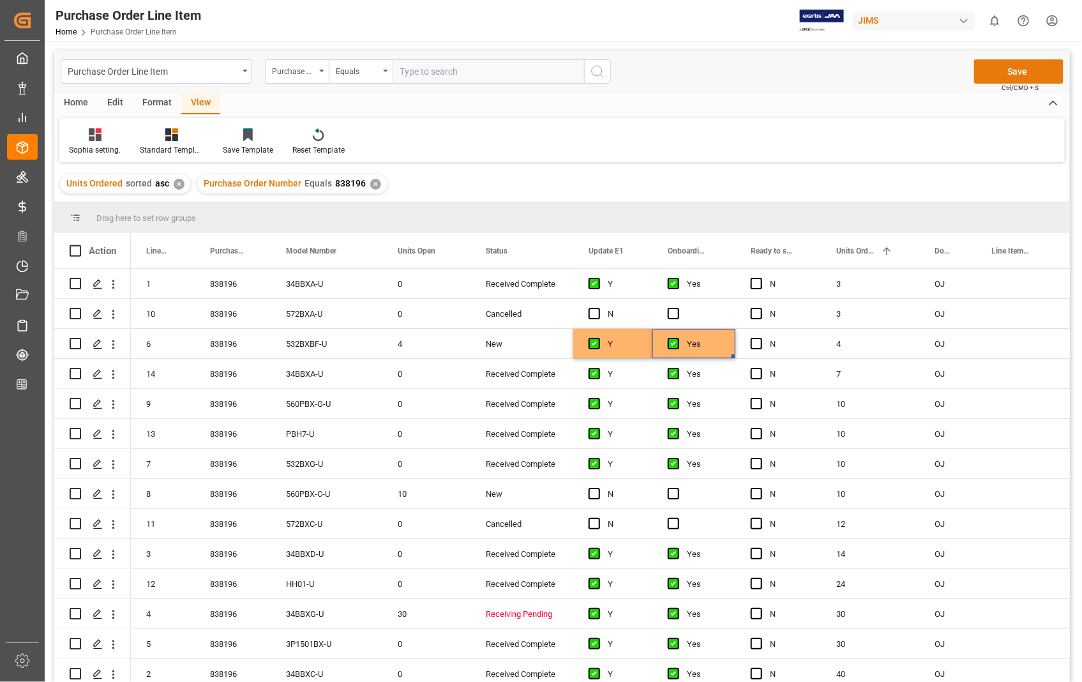
click at [1007, 69] on button "Save" at bounding box center [1018, 71] width 89 height 24
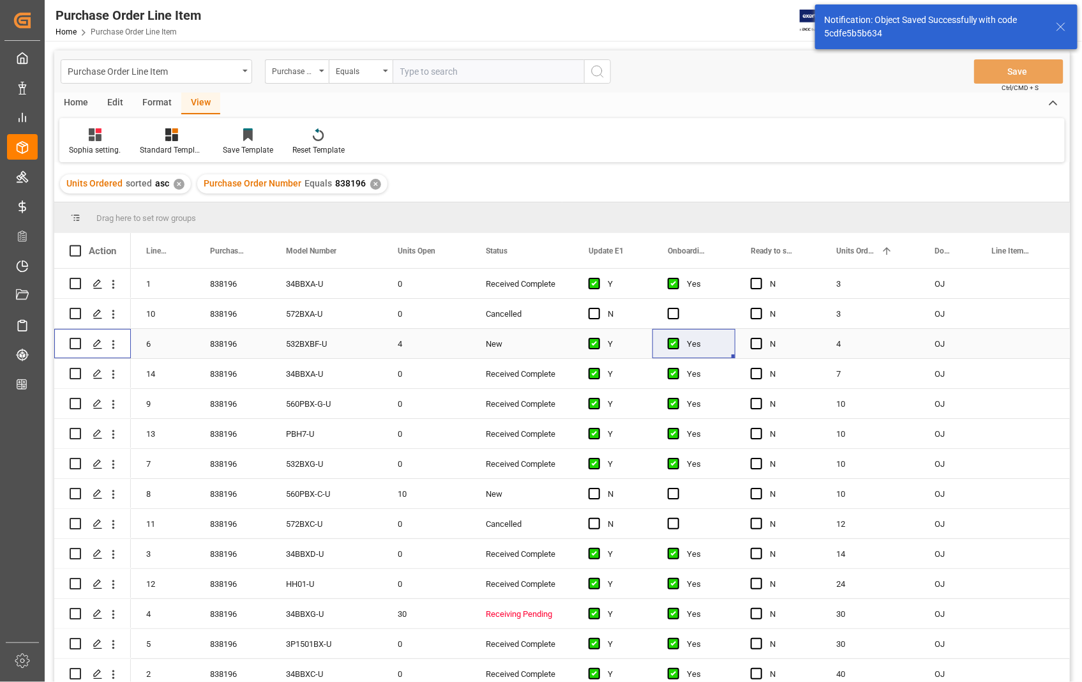
click at [73, 342] on input "Press Space to toggle row selection (unchecked)" at bounding box center [75, 343] width 11 height 11
checkbox input "true"
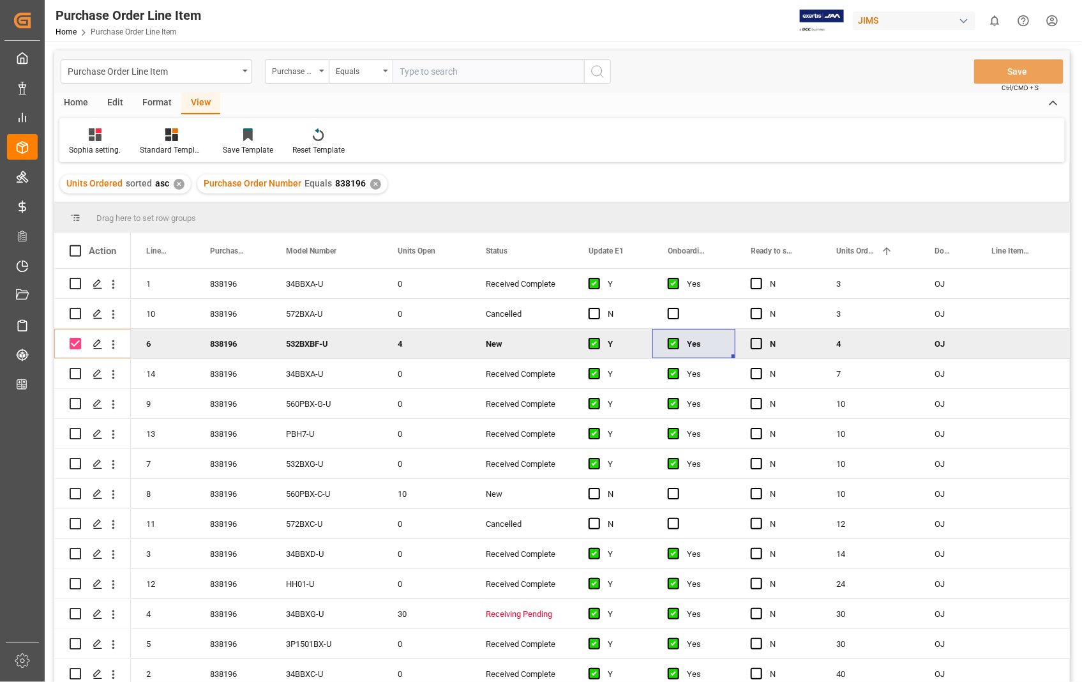
click at [80, 103] on div "Home" at bounding box center [75, 104] width 43 height 22
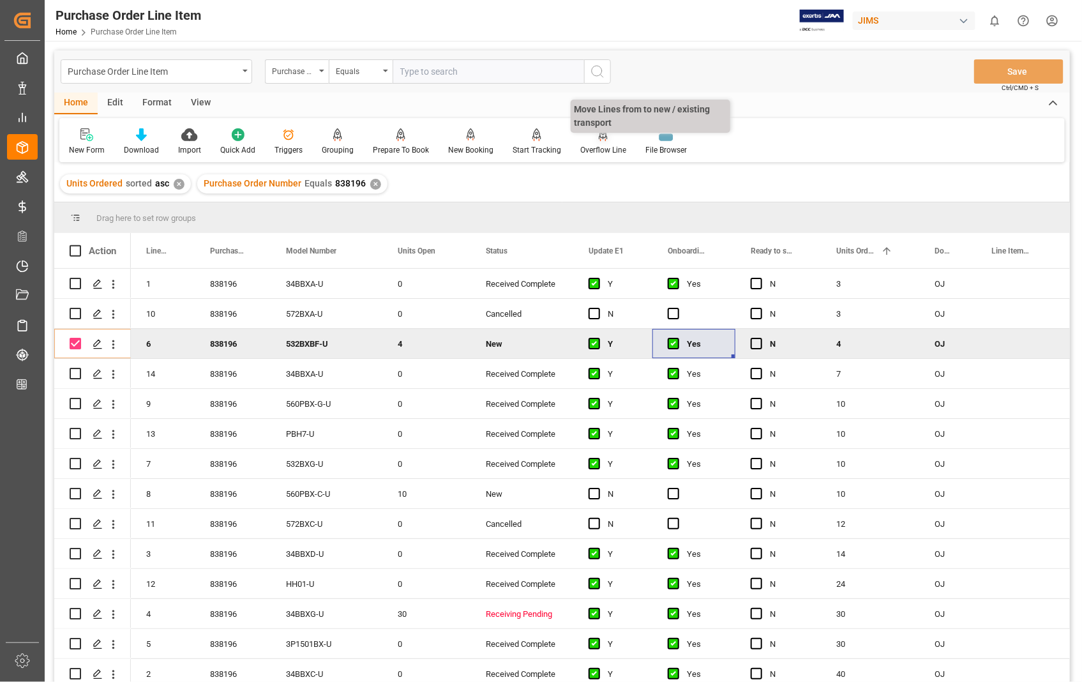
click at [598, 142] on div "Overflow Line" at bounding box center [603, 142] width 65 height 28
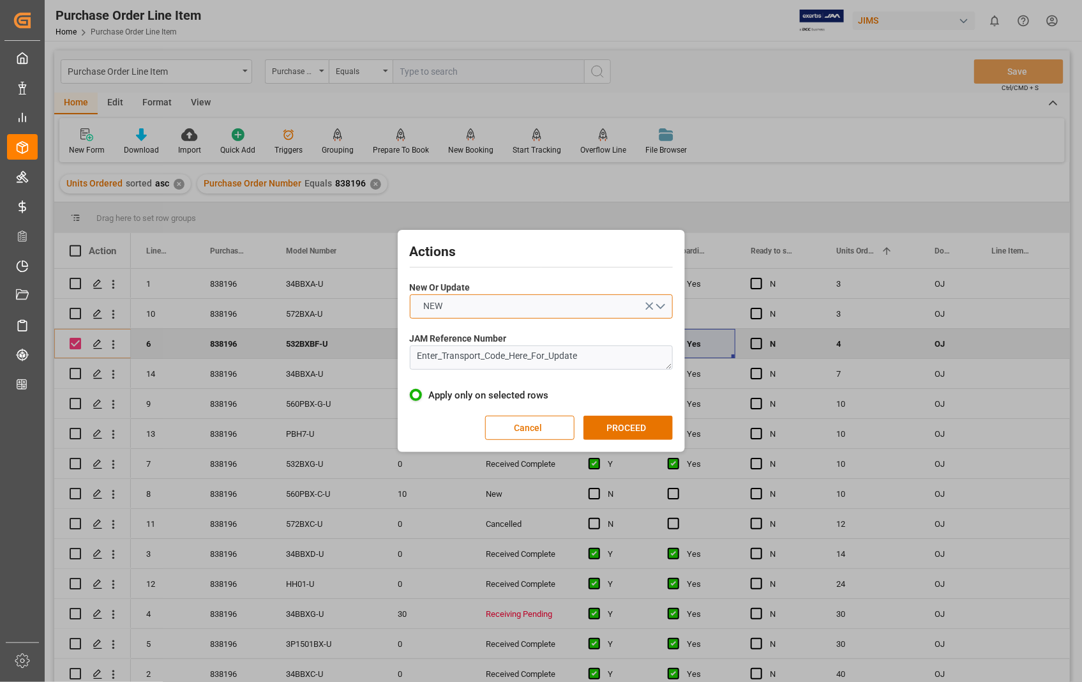
click at [661, 304] on button "NEW" at bounding box center [541, 306] width 263 height 24
click at [426, 340] on div "UPDATE" at bounding box center [541, 336] width 262 height 27
drag, startPoint x: 589, startPoint y: 359, endPoint x: 412, endPoint y: 363, distance: 176.9
click at [412, 363] on textarea "Enter_Transport_Code_Here_For_Update" at bounding box center [541, 357] width 263 height 24
paste textarea "22-10871-US"
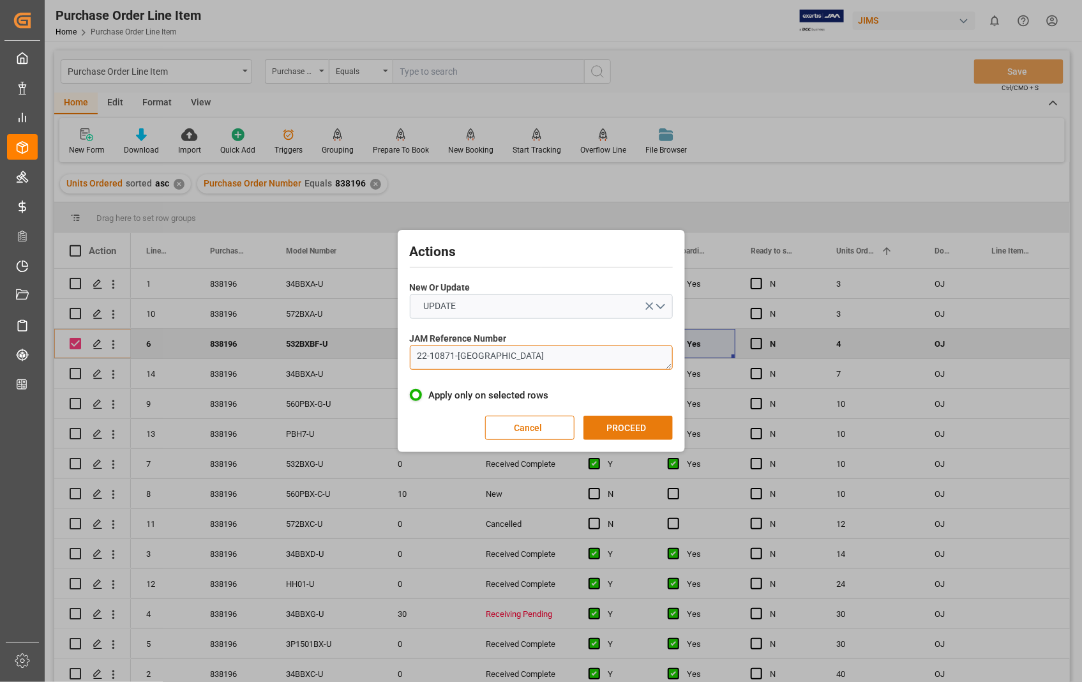
type textarea "22-10871-US"
click at [632, 423] on button "PROCEED" at bounding box center [627, 428] width 89 height 24
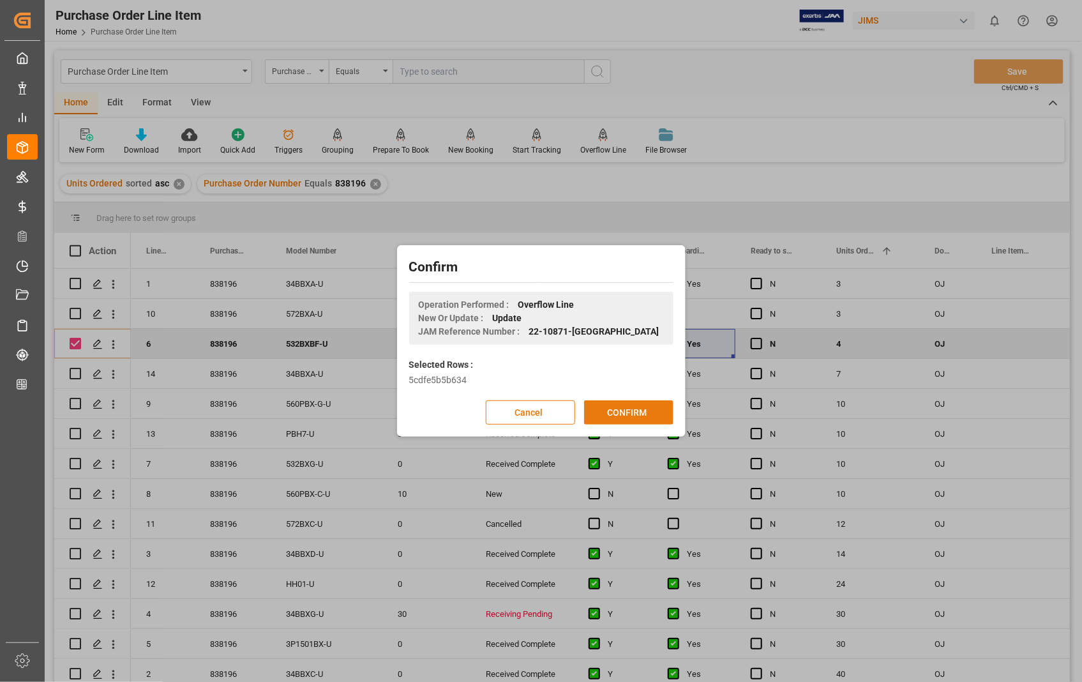
click at [634, 416] on button "CONFIRM" at bounding box center [628, 412] width 89 height 24
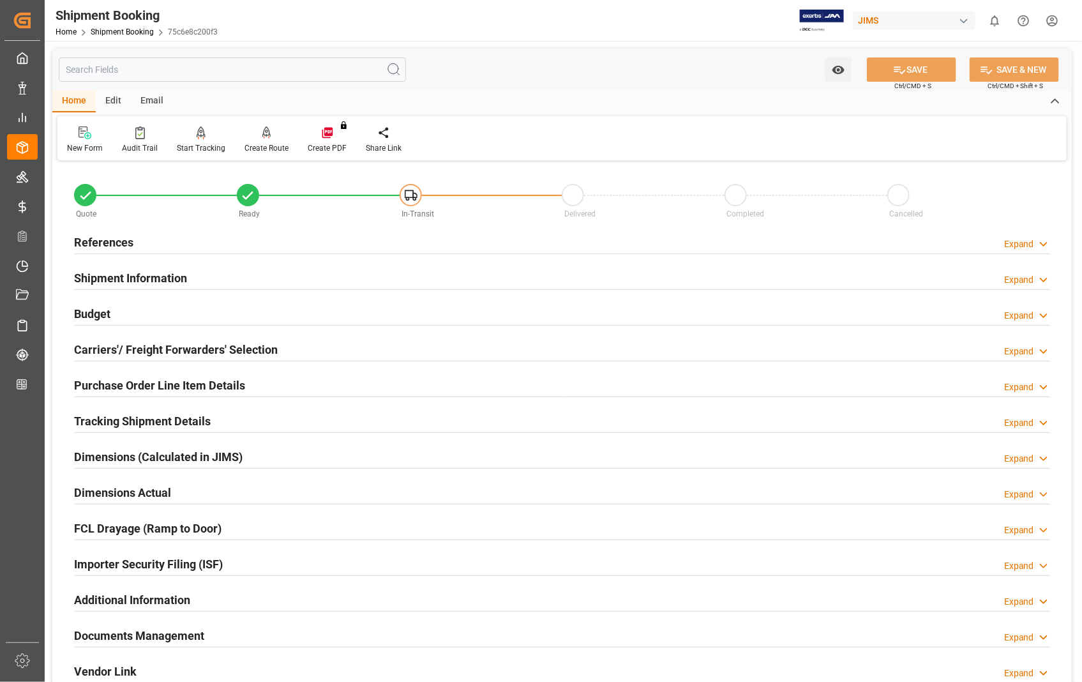
click at [150, 496] on h2 "Dimensions Actual" at bounding box center [122, 492] width 97 height 17
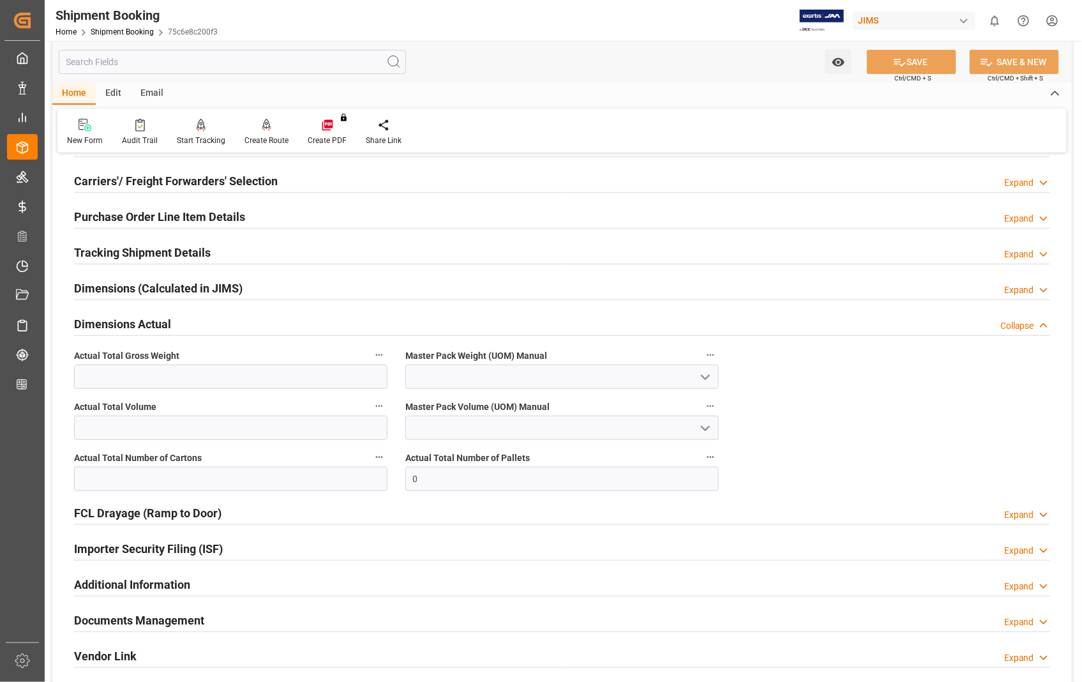
scroll to position [213, 0]
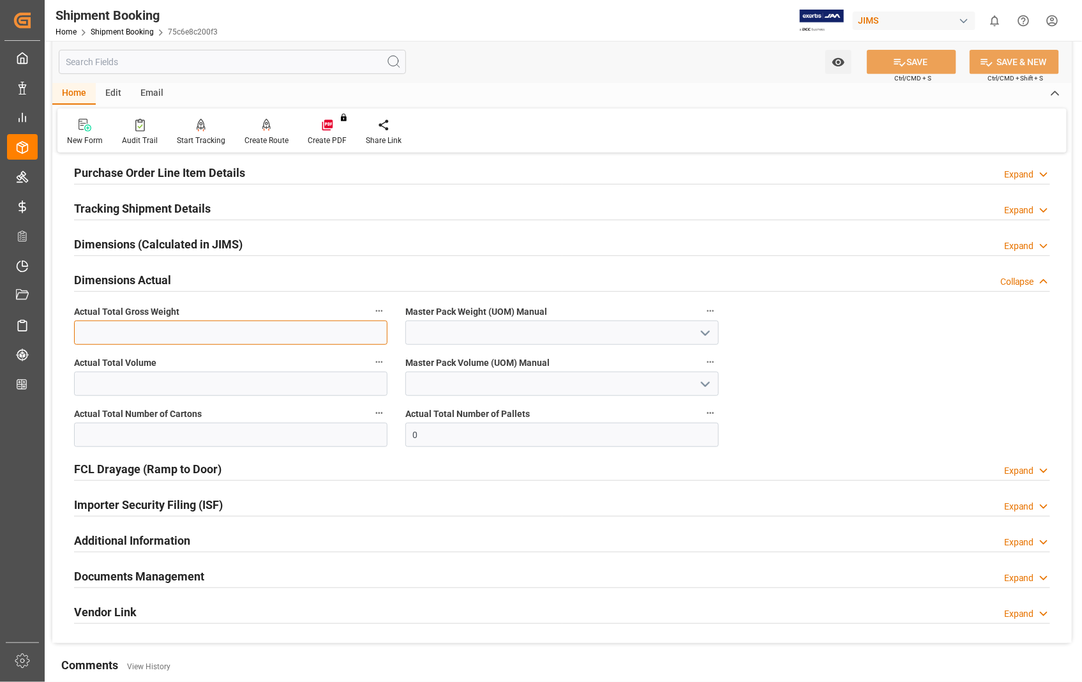
click at [214, 333] on input "text" at bounding box center [230, 332] width 313 height 24
type input "1.5"
click at [705, 331] on icon "open menu" at bounding box center [705, 333] width 15 height 15
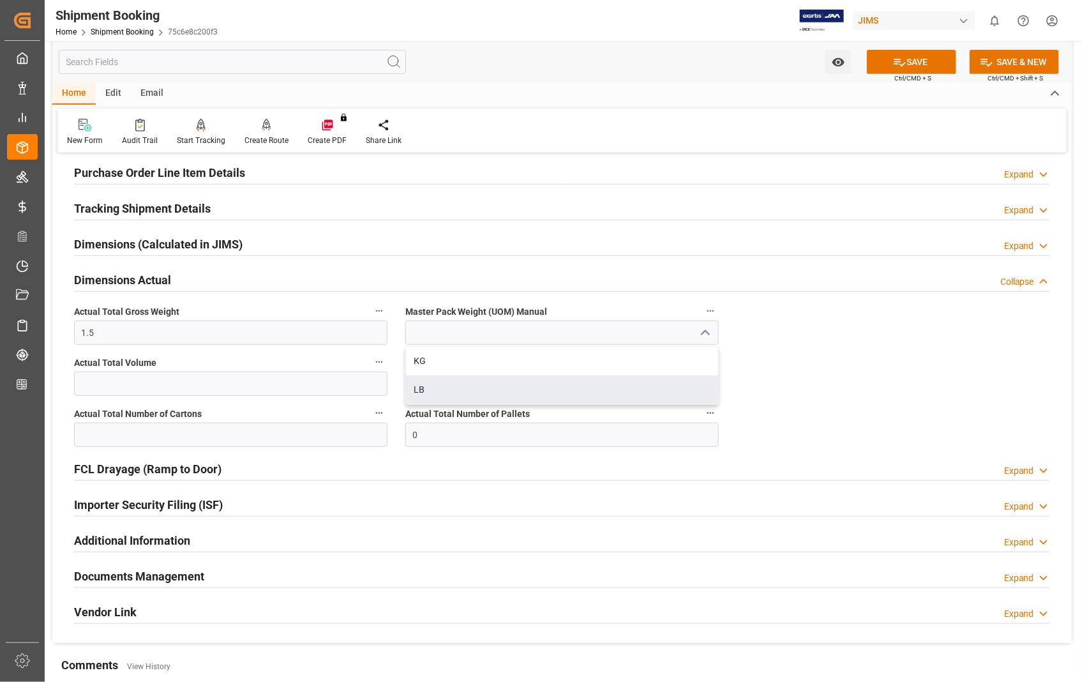
click at [420, 387] on div "LB" at bounding box center [562, 389] width 312 height 29
type input "LB"
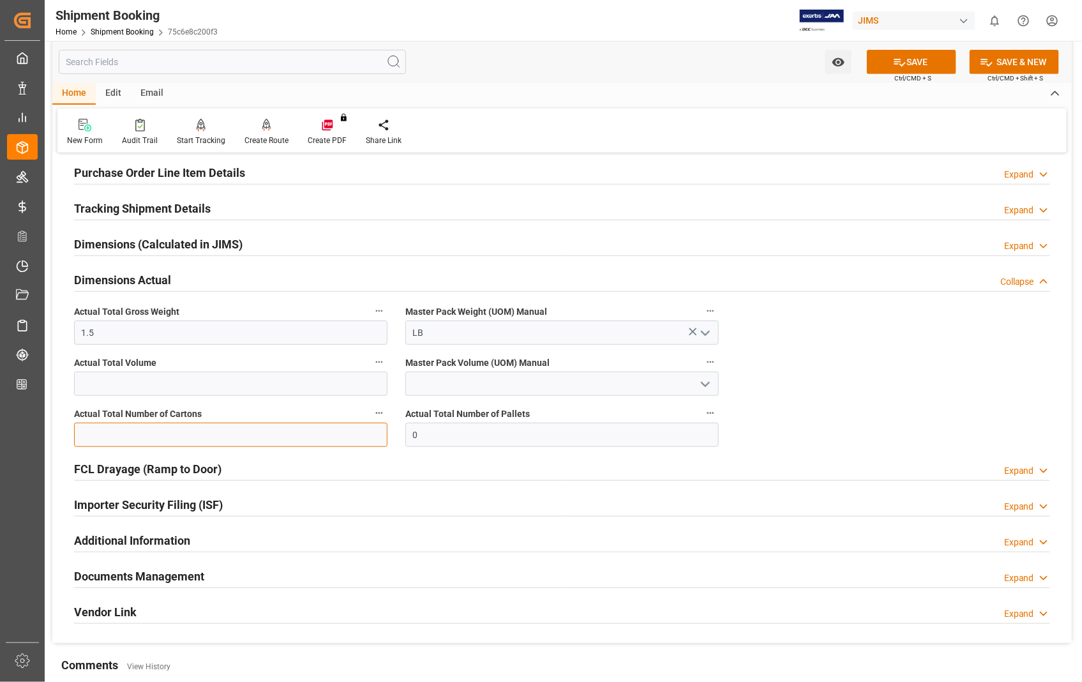
click at [277, 436] on input "text" at bounding box center [230, 435] width 313 height 24
type input "1"
click at [905, 61] on button "SAVE" at bounding box center [911, 62] width 89 height 24
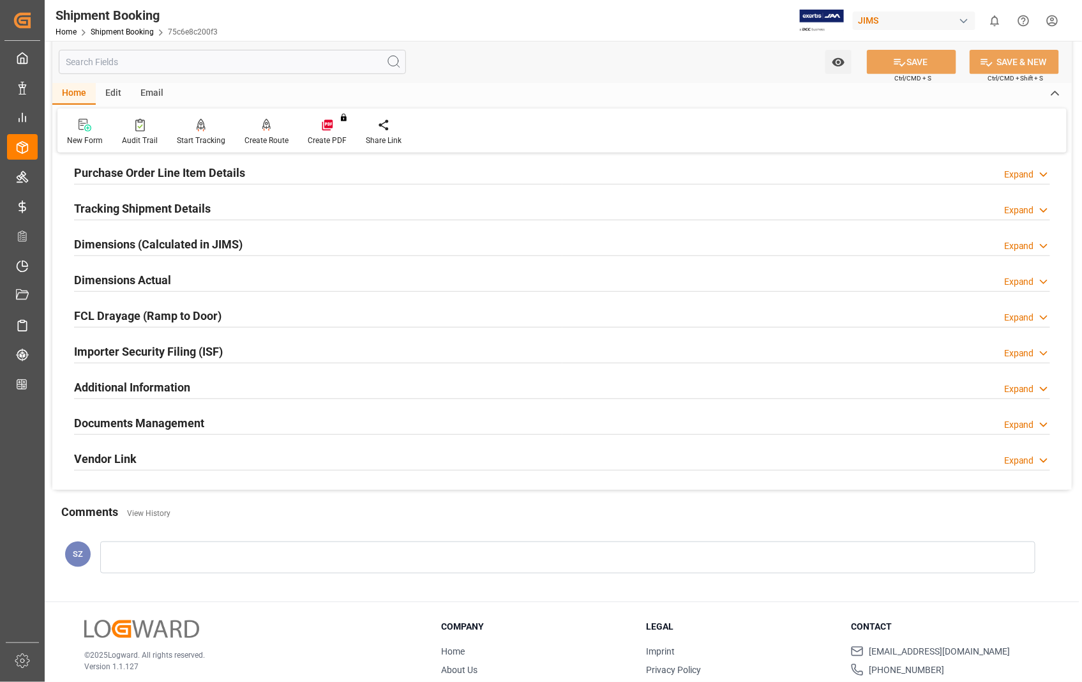
click at [187, 424] on h2 "Documents Management" at bounding box center [139, 422] width 130 height 17
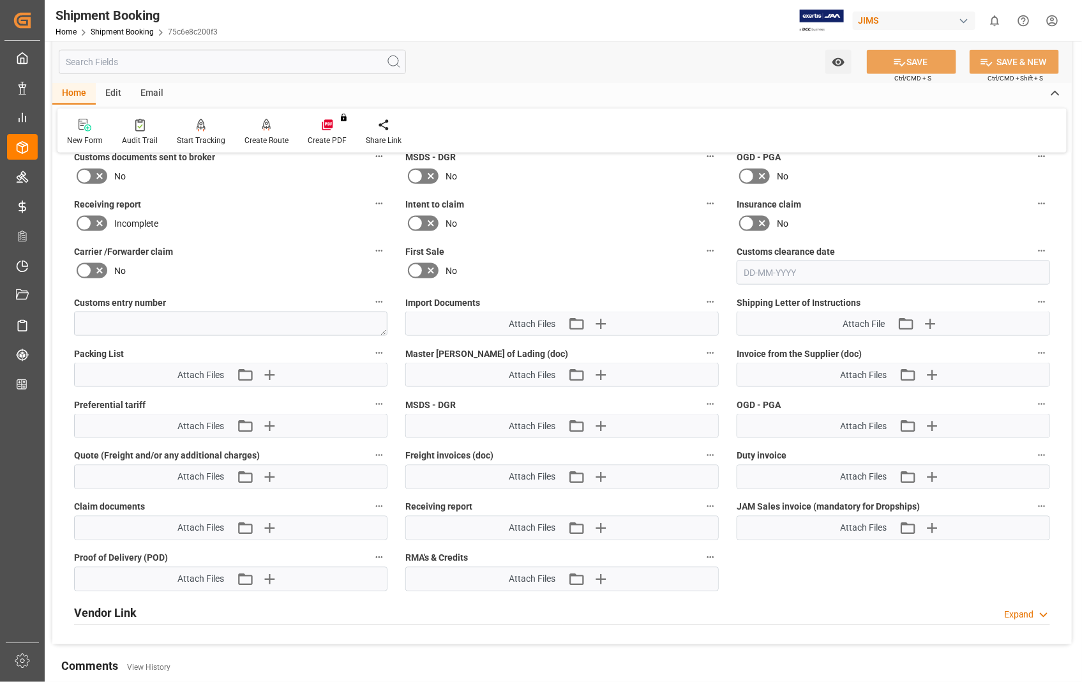
scroll to position [567, 0]
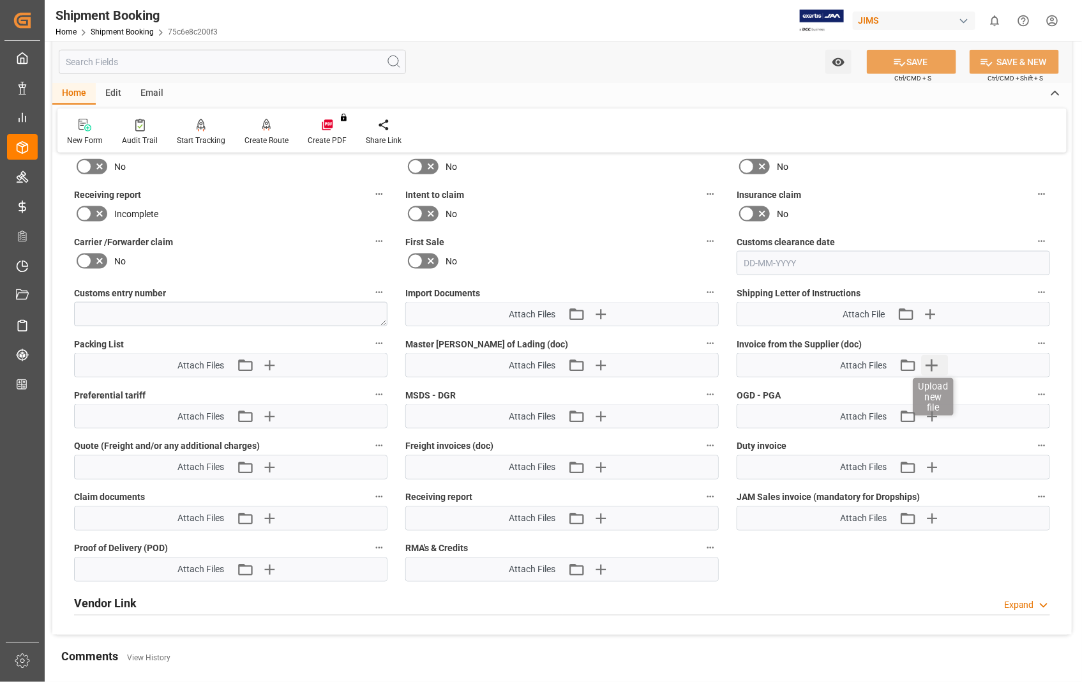
click at [934, 364] on icon "button" at bounding box center [932, 365] width 20 height 20
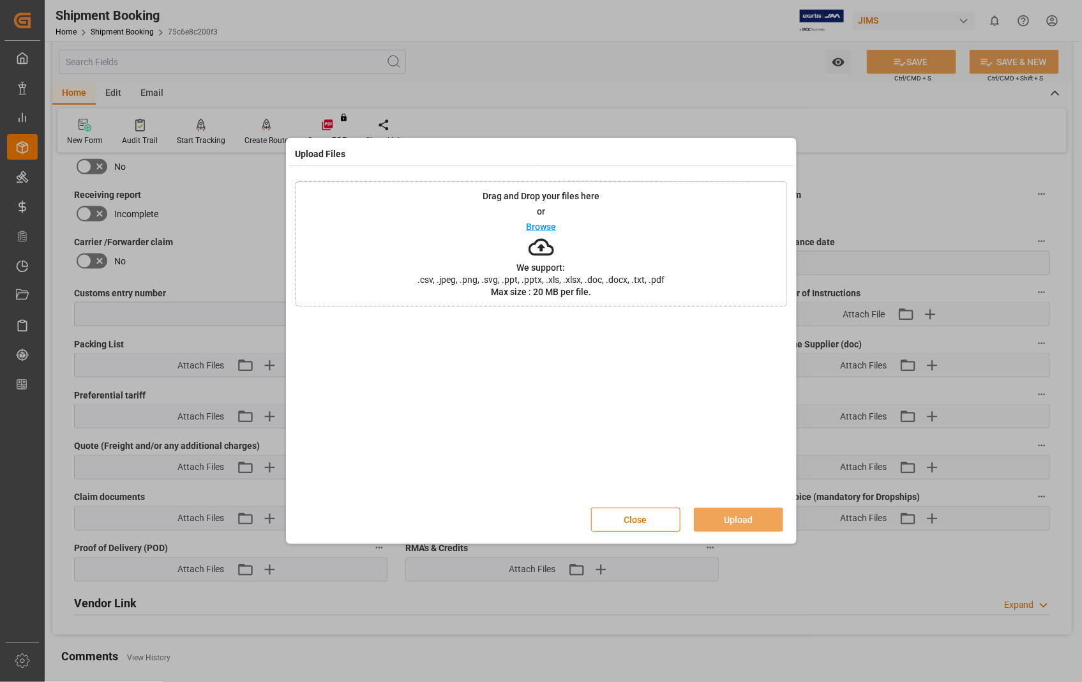
click at [550, 227] on p "Browse" at bounding box center [541, 226] width 30 height 9
click at [723, 520] on button "Upload" at bounding box center [738, 519] width 89 height 24
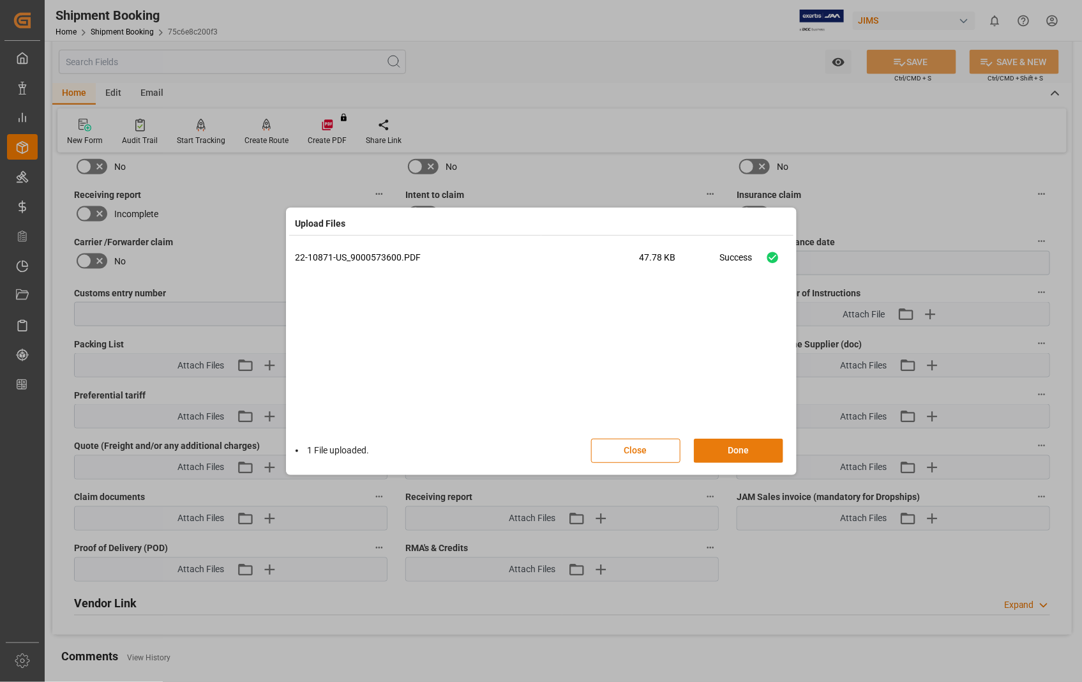
click at [745, 449] on button "Done" at bounding box center [738, 451] width 89 height 24
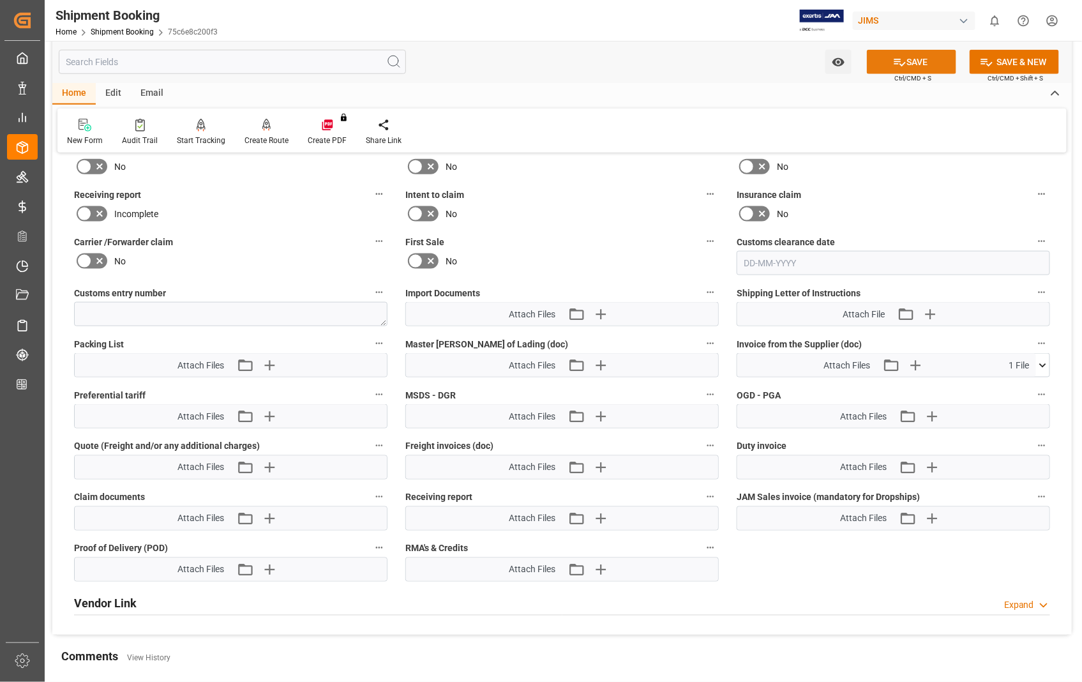
click at [909, 58] on button "SAVE" at bounding box center [911, 62] width 89 height 24
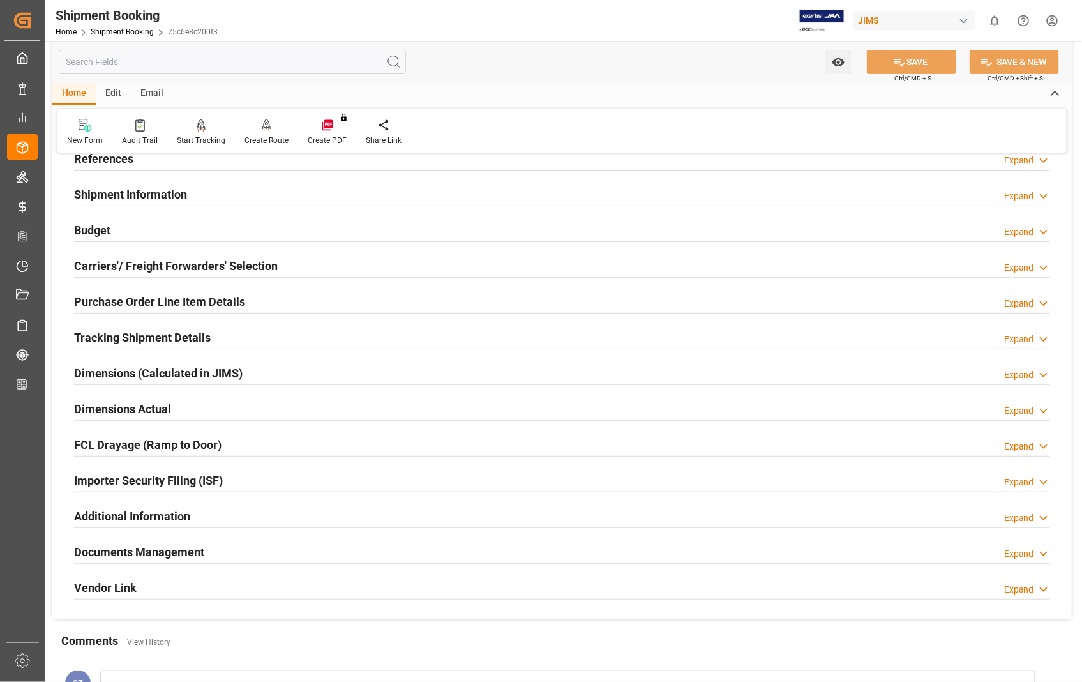
scroll to position [64, 0]
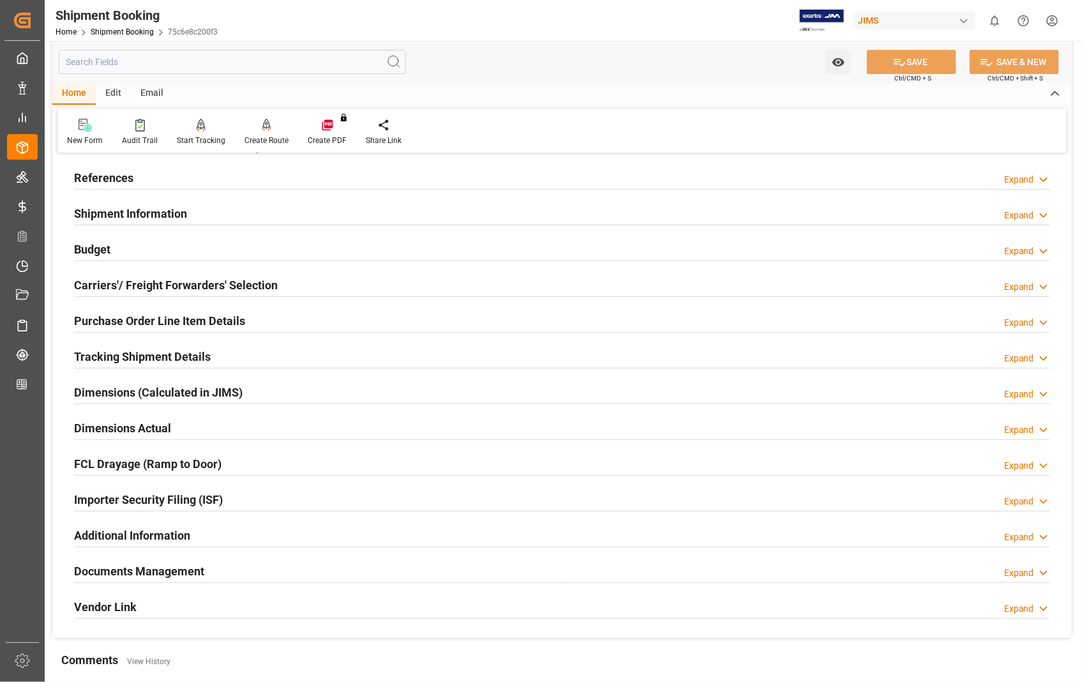
click at [139, 431] on h2 "Dimensions Actual" at bounding box center [122, 427] width 97 height 17
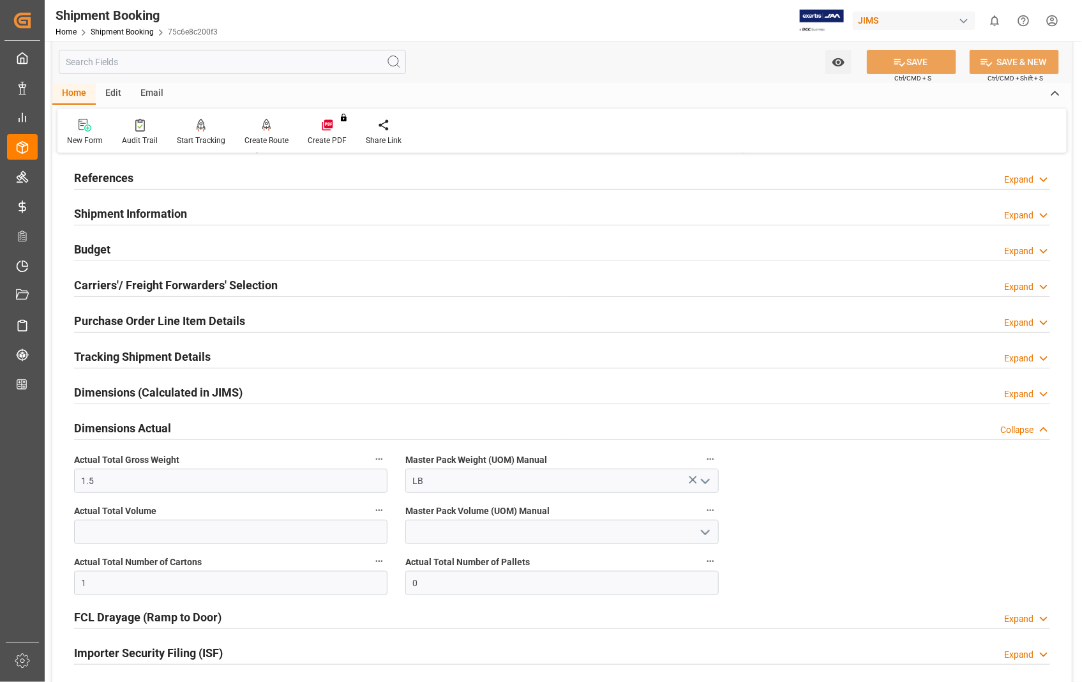
click at [139, 430] on h2 "Dimensions Actual" at bounding box center [122, 427] width 97 height 17
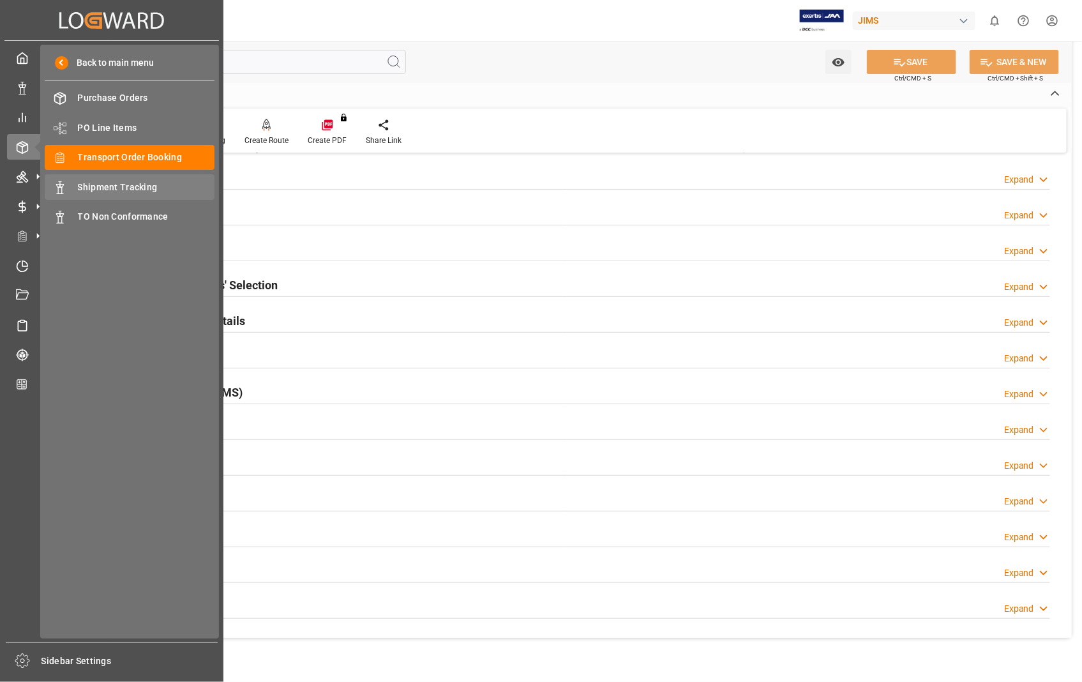
click at [131, 187] on span "Shipment Tracking" at bounding box center [146, 187] width 137 height 13
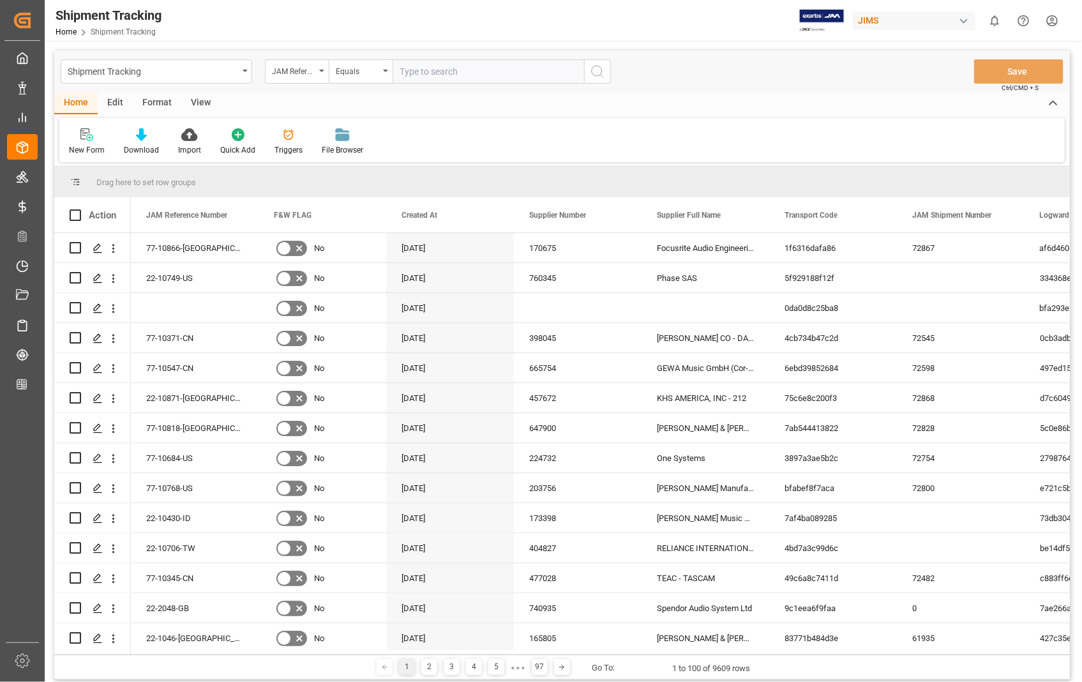
click at [527, 77] on input "text" at bounding box center [488, 71] width 191 height 24
type input "22-10871-US"
click at [590, 68] on icon "search button" at bounding box center [597, 71] width 15 height 15
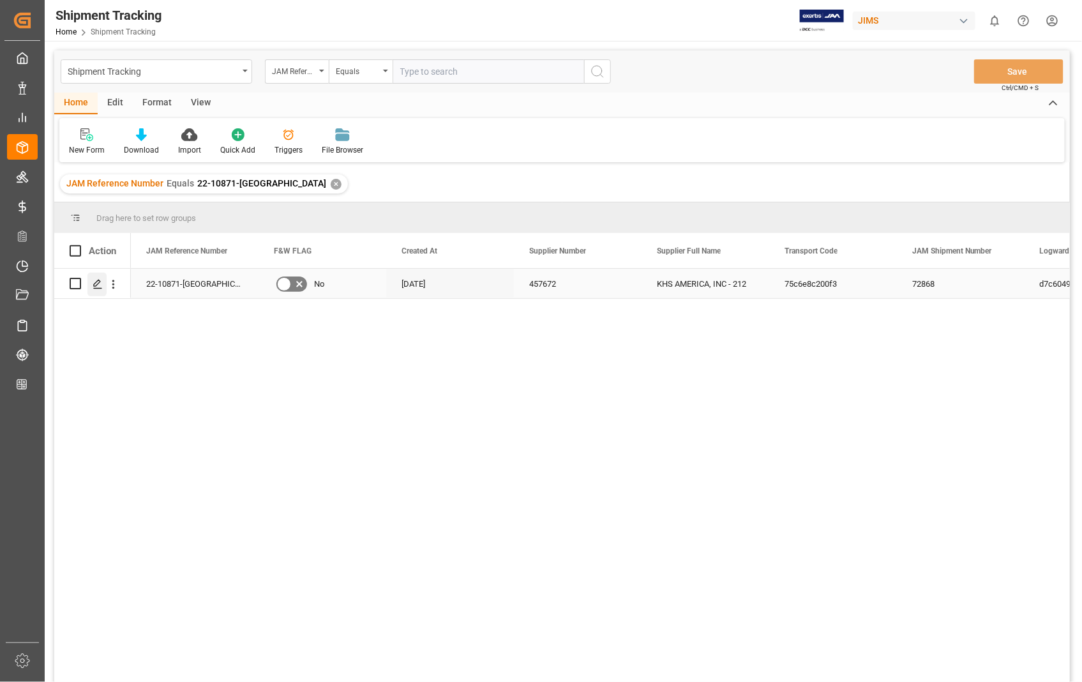
click at [98, 284] on icon "Press SPACE to select this row." at bounding box center [98, 284] width 10 height 10
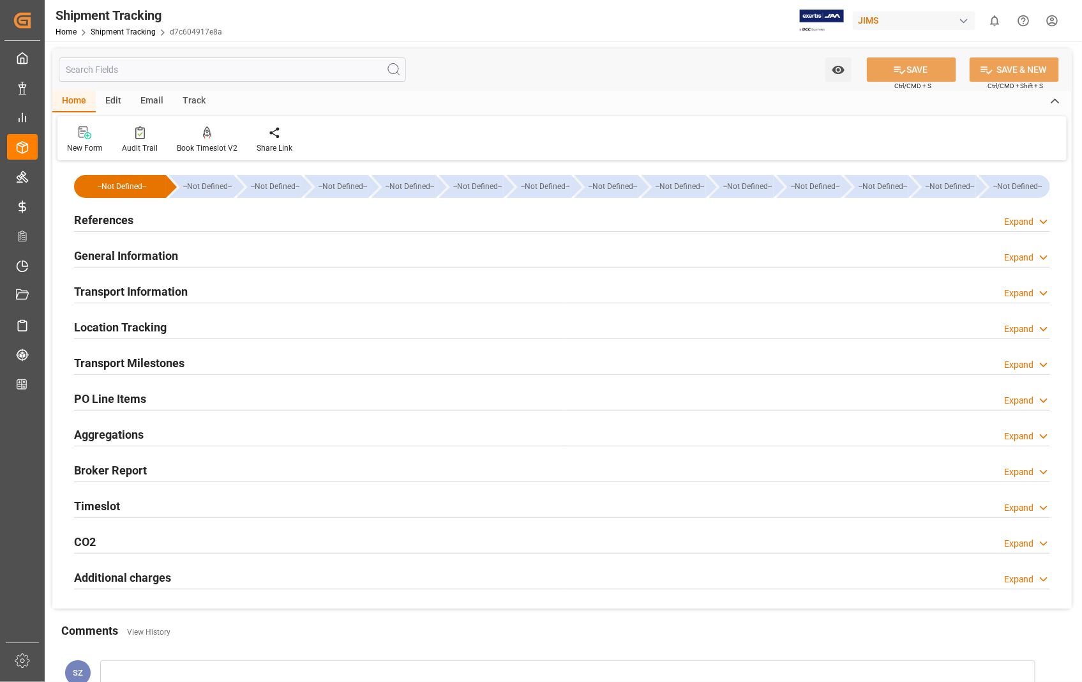
click at [128, 289] on h2 "Transport Information" at bounding box center [131, 291] width 114 height 17
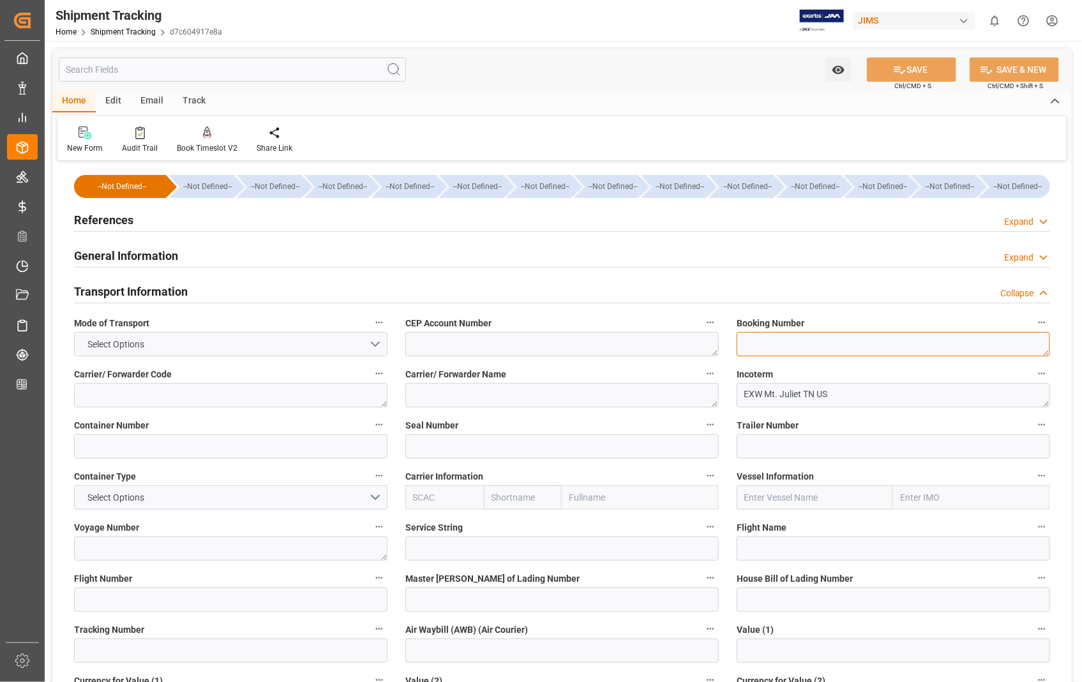
click at [860, 348] on textarea at bounding box center [893, 344] width 313 height 24
paste textarea "392795068612"
type textarea "392795068612"
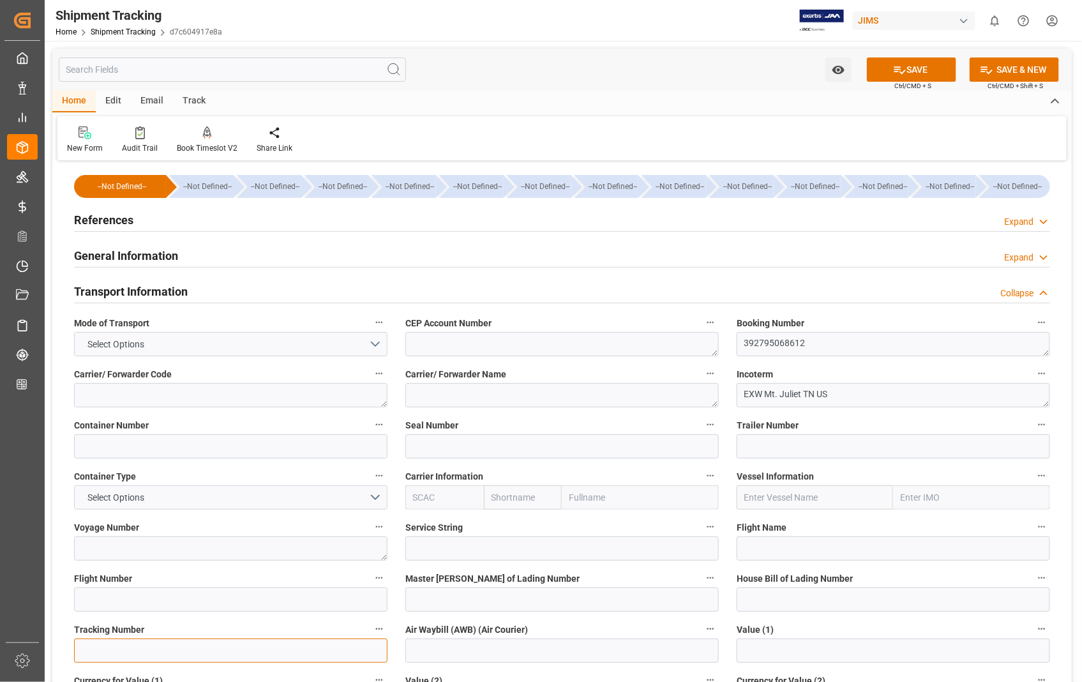
click at [142, 651] on input at bounding box center [230, 650] width 313 height 24
paste input "392795068612"
type input "392795068612"
click at [919, 68] on button "SAVE" at bounding box center [911, 69] width 89 height 24
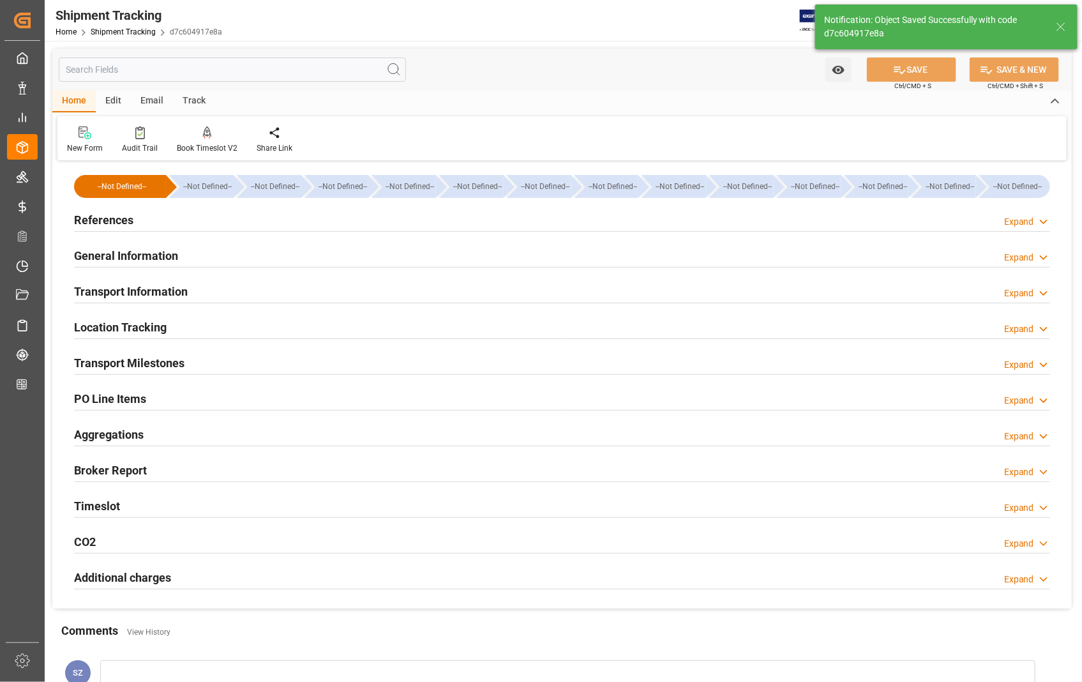
click at [170, 363] on h2 "Transport Milestones" at bounding box center [129, 362] width 110 height 17
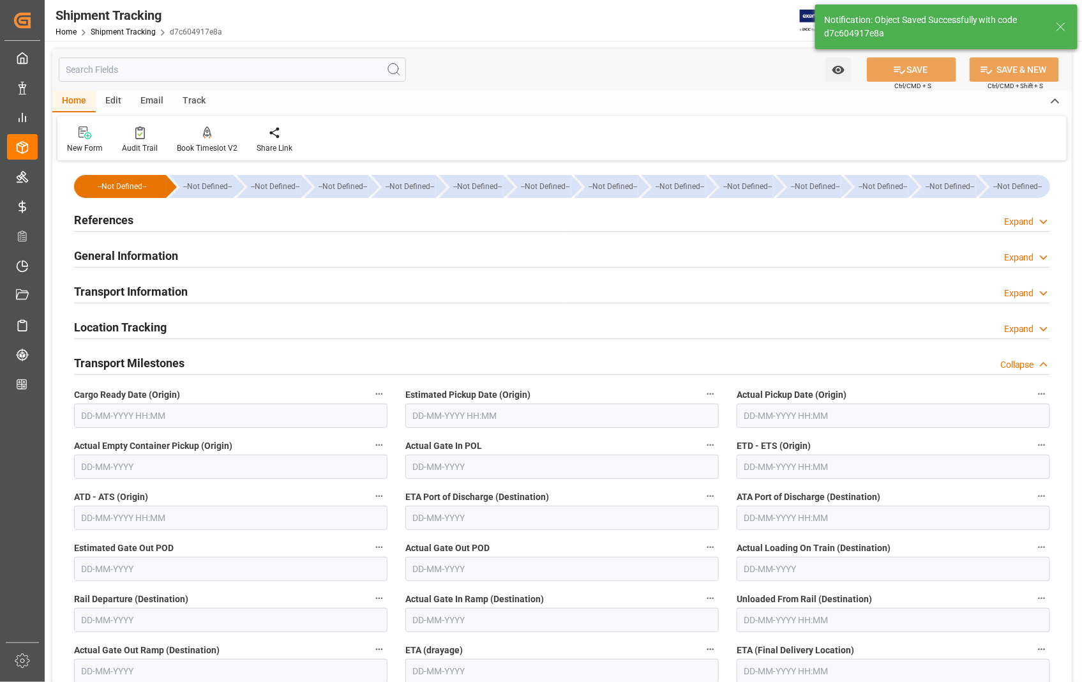
click at [573, 414] on input "text" at bounding box center [561, 415] width 313 height 24
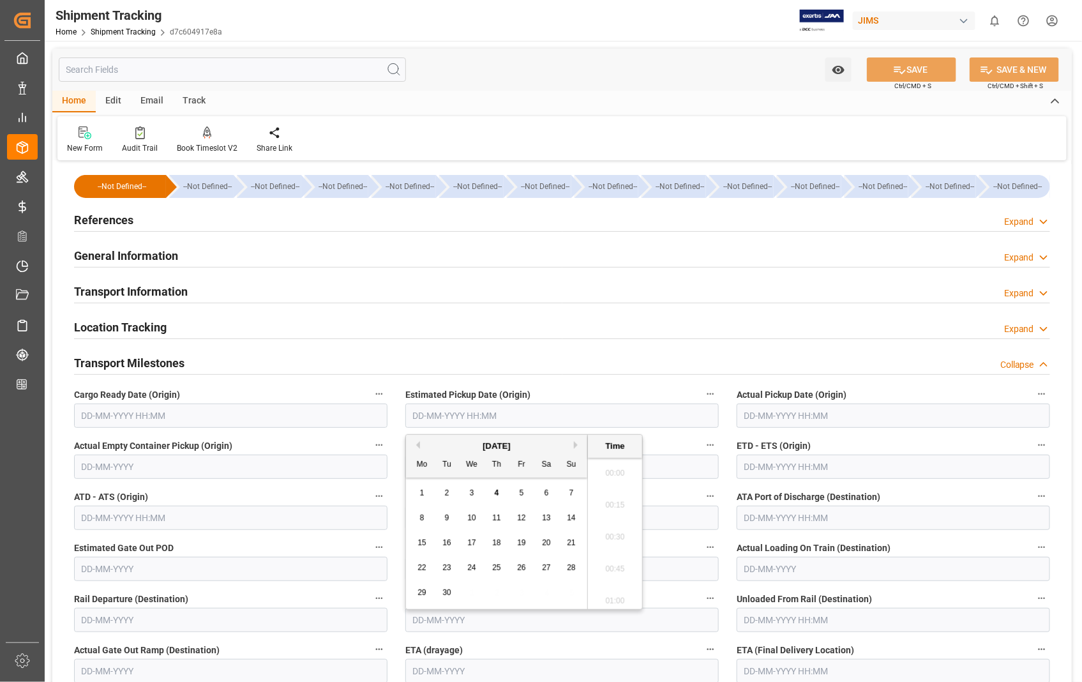
scroll to position [1089, 0]
click at [470, 497] on span "3" at bounding box center [472, 492] width 4 height 9
type input "03-09-2025 00:00"
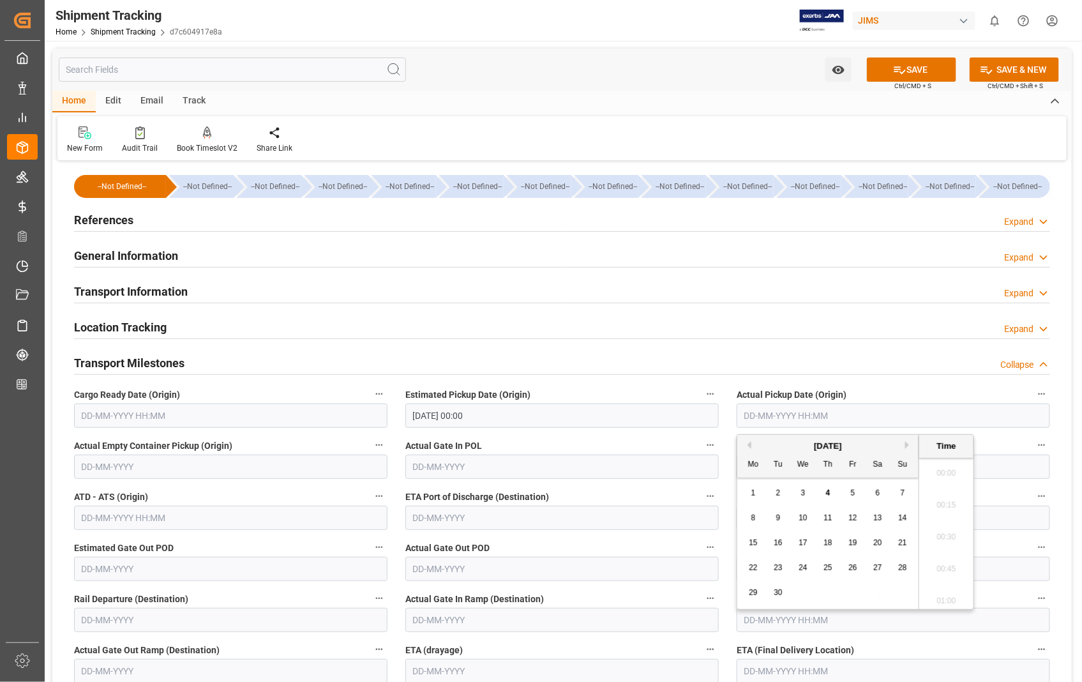
click at [869, 410] on input "text" at bounding box center [893, 415] width 313 height 24
click at [802, 494] on span "3" at bounding box center [803, 492] width 4 height 9
type input "03-09-2025 00:00"
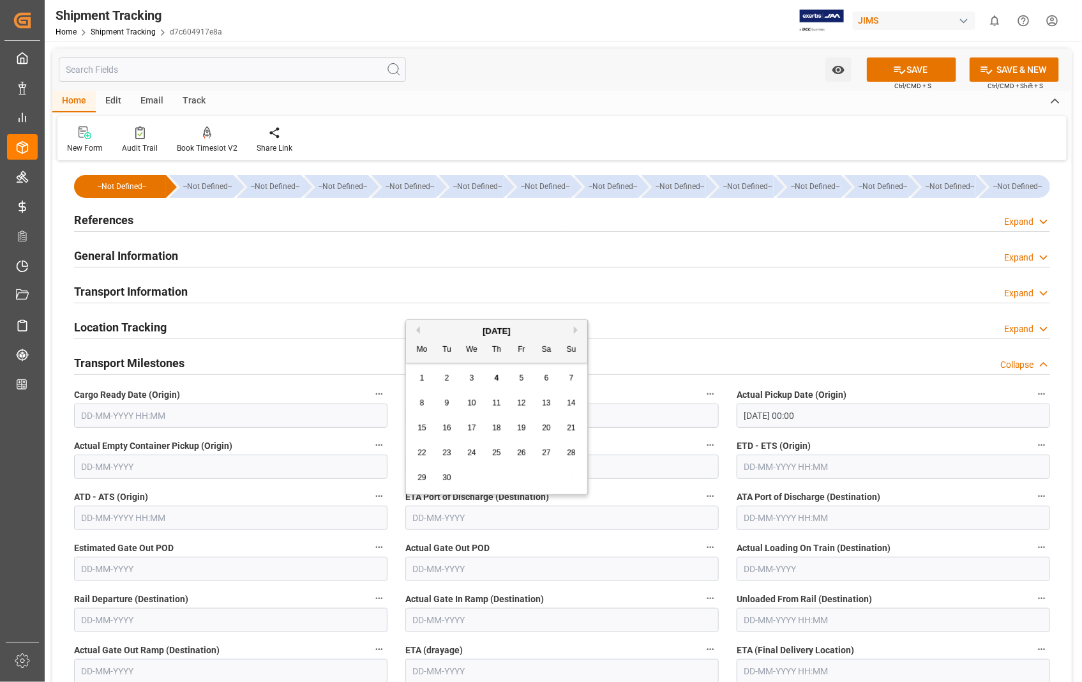
click at [479, 522] on input "text" at bounding box center [561, 518] width 313 height 24
click at [573, 329] on div "[DATE]" at bounding box center [496, 331] width 181 height 13
click at [499, 378] on span "4" at bounding box center [497, 377] width 4 height 9
type input "[DATE]"
click at [541, 523] on input "[DATE]" at bounding box center [561, 518] width 313 height 24
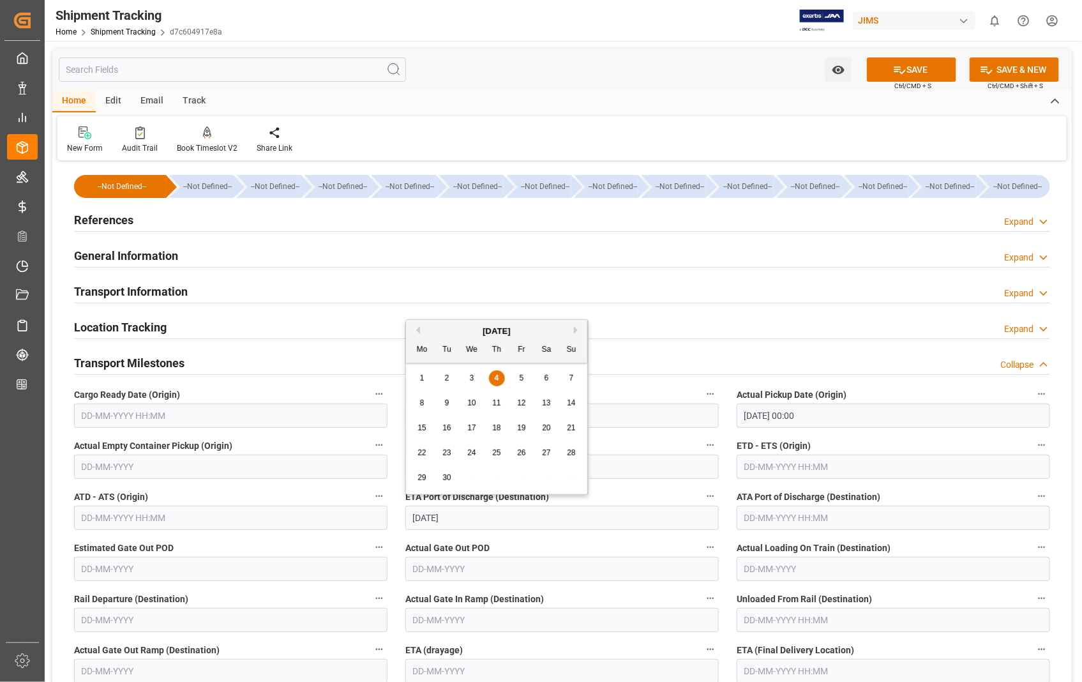
drag, startPoint x: 463, startPoint y: 513, endPoint x: 403, endPoint y: 517, distance: 60.1
click at [403, 517] on div "ETA Port of Discharge (Destination) 04-09-2025" at bounding box center [561, 508] width 331 height 51
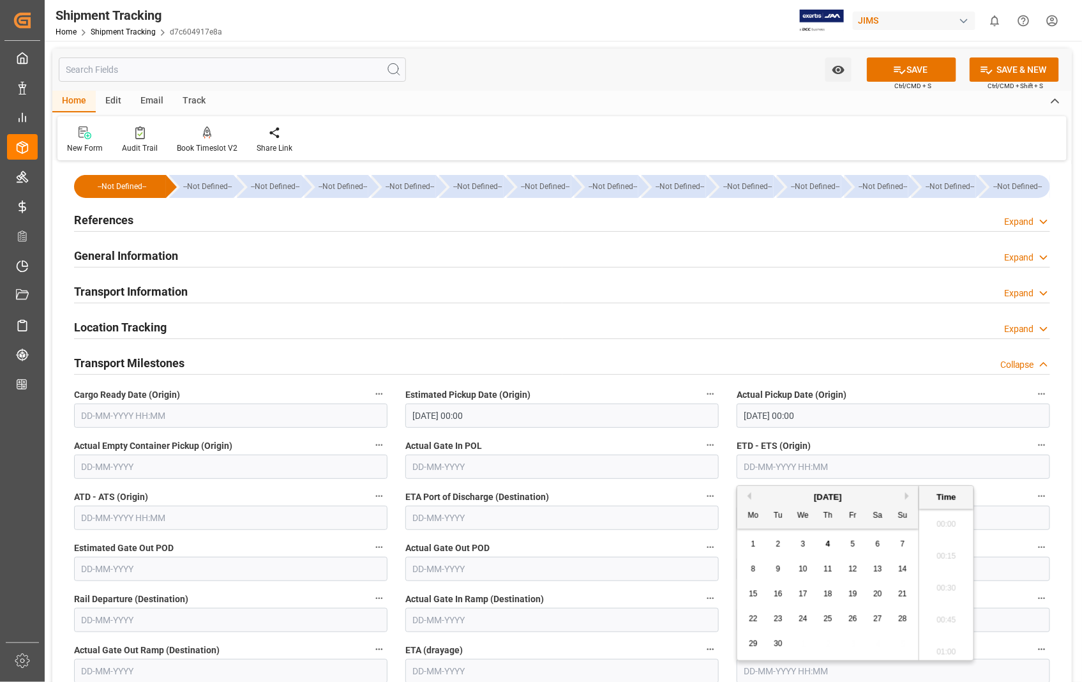
click at [832, 461] on input "text" at bounding box center [893, 466] width 313 height 24
click at [804, 547] on span "3" at bounding box center [803, 543] width 4 height 9
type input "03-09-2025 00:00"
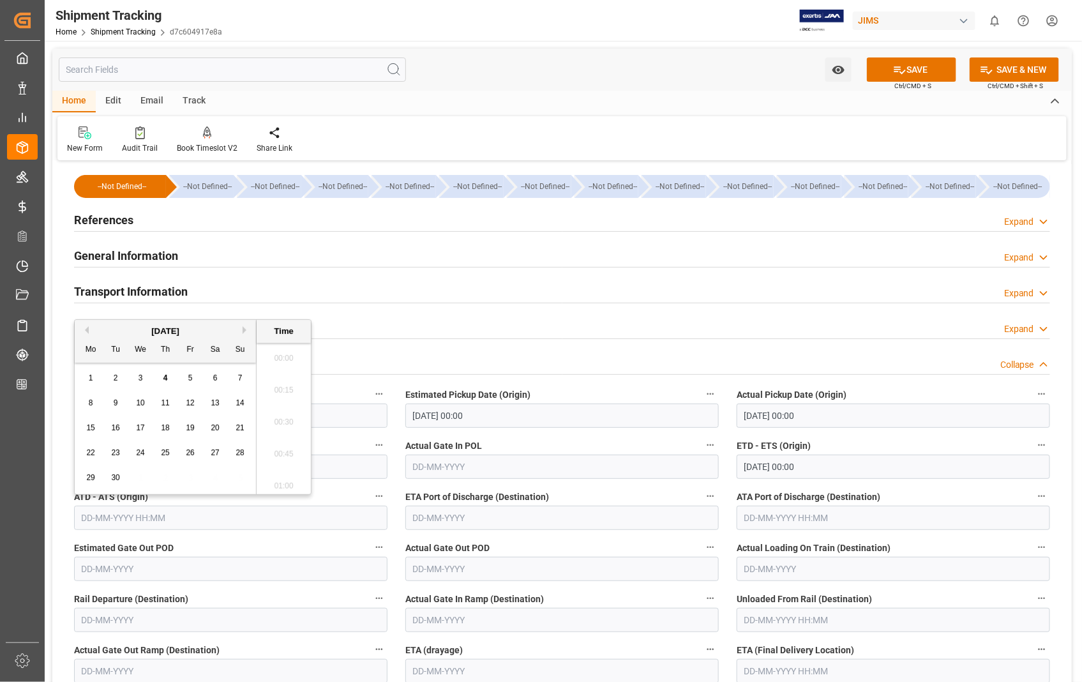
click at [218, 525] on input "text" at bounding box center [230, 518] width 313 height 24
click at [139, 377] on span "3" at bounding box center [141, 377] width 4 height 9
type input "03-09-2025 00:00"
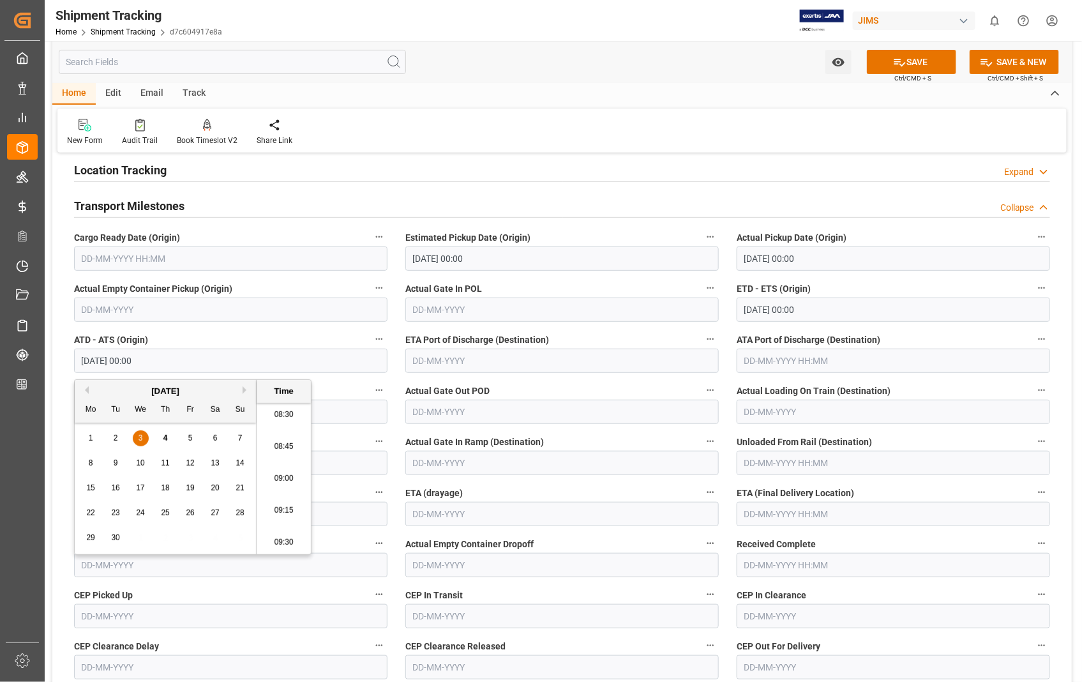
scroll to position [283, 0]
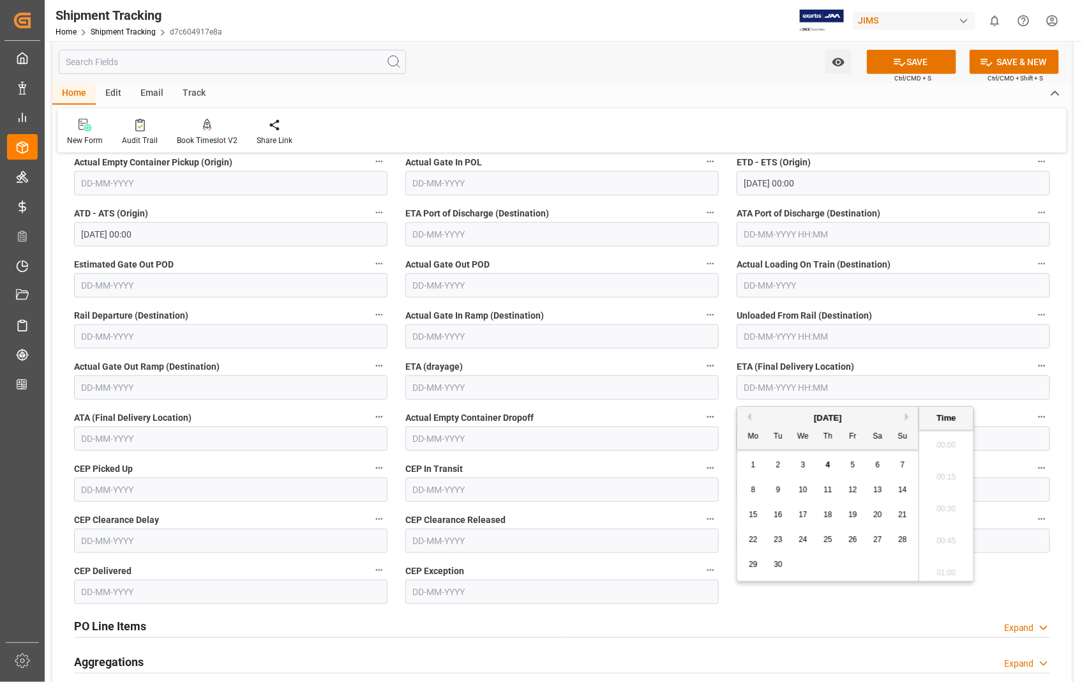
click at [872, 393] on input "text" at bounding box center [893, 387] width 313 height 24
click at [833, 466] on div "4" at bounding box center [828, 465] width 16 height 15
type input "[DATE] 00:00"
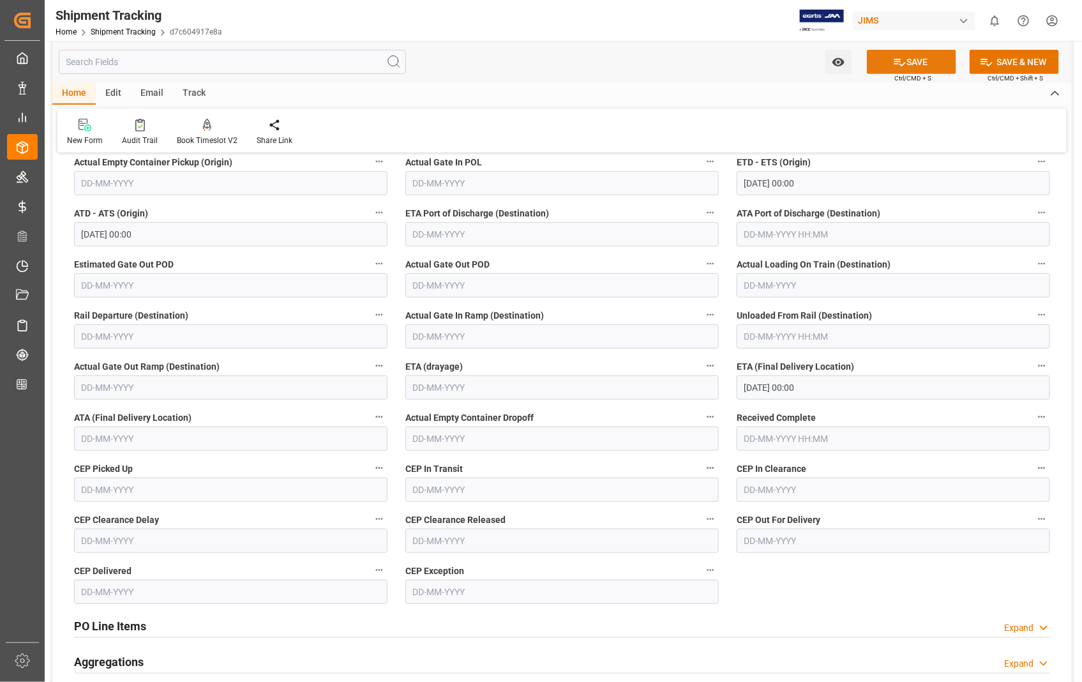
click at [906, 60] on button "SAVE" at bounding box center [911, 62] width 89 height 24
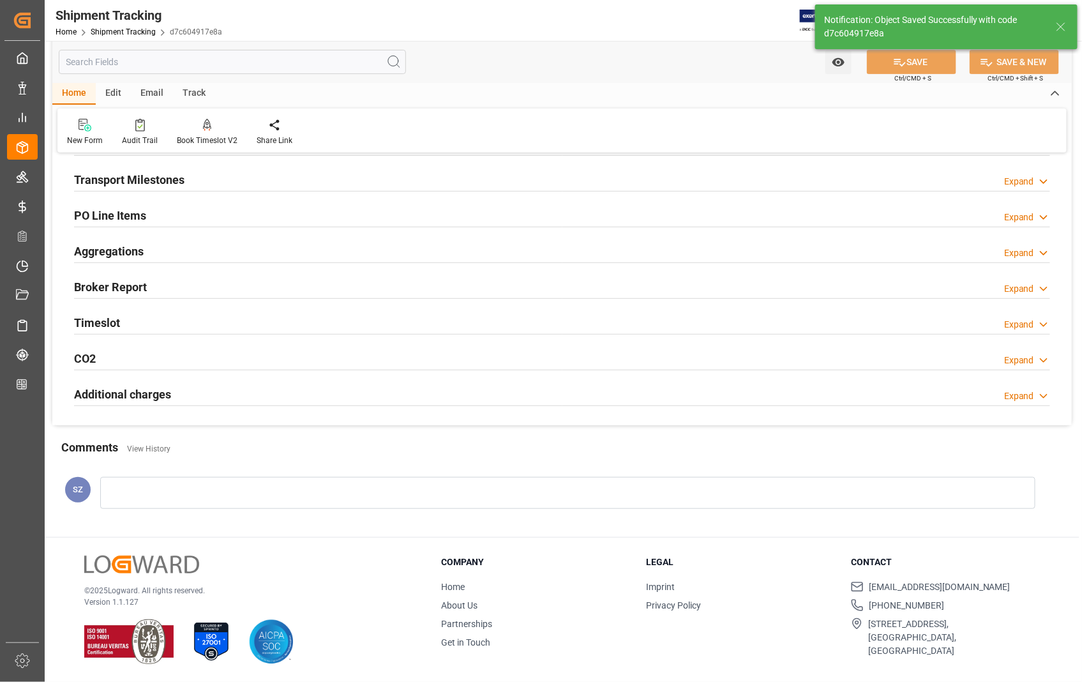
scroll to position [183, 0]
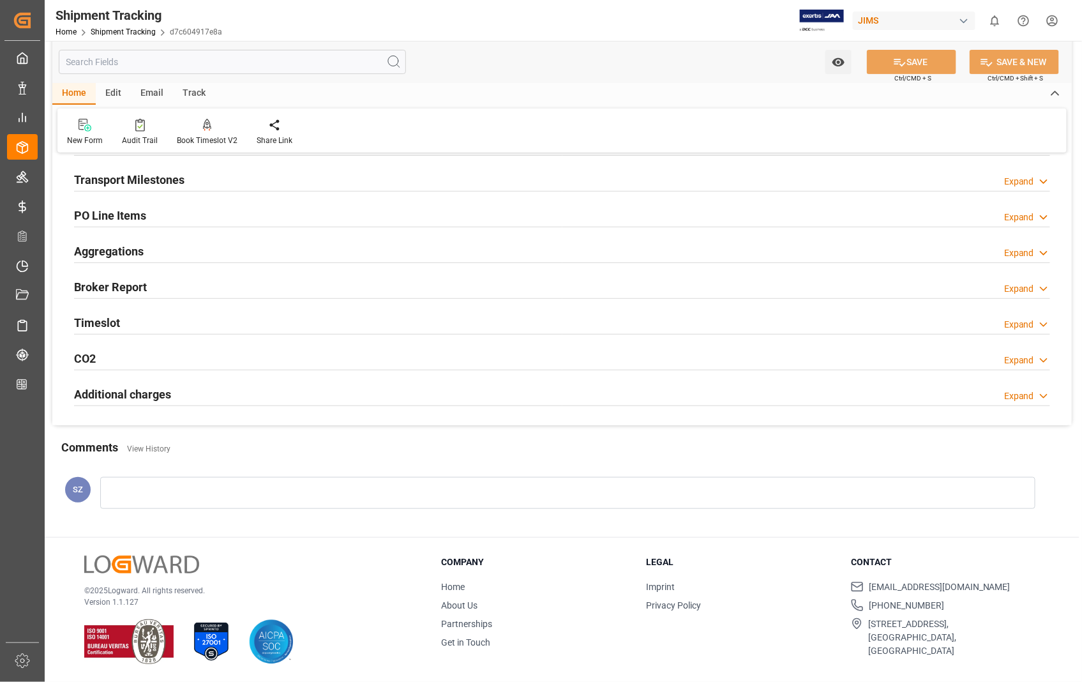
click at [143, 183] on h2 "Transport Milestones" at bounding box center [129, 179] width 110 height 17
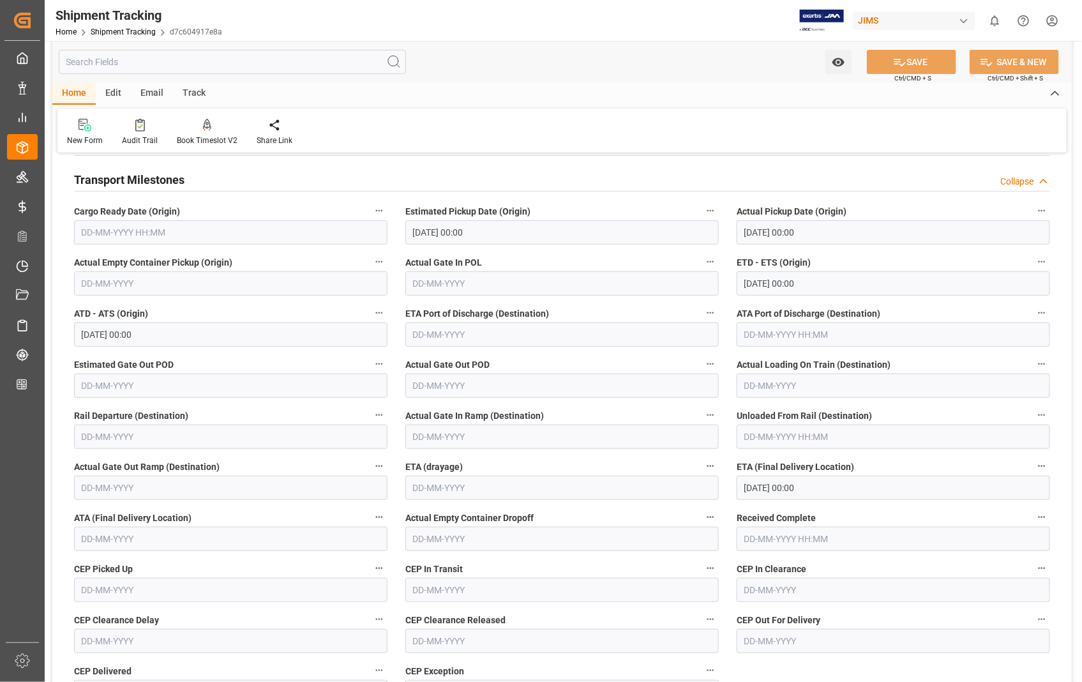
scroll to position [283, 0]
